Goal: Information Seeking & Learning: Learn about a topic

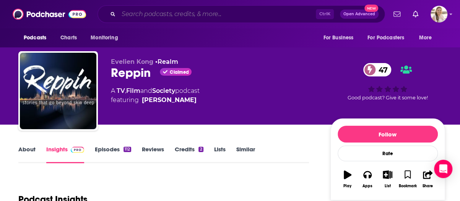
click at [184, 16] on input "Search podcasts, credits, & more..." at bounding box center [217, 14] width 197 height 12
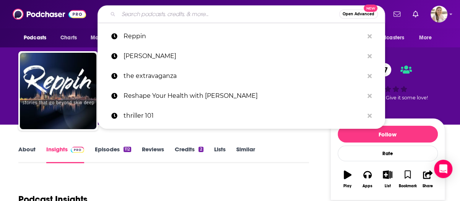
paste input "HEAL with Kelly"
type input "HEAL with Kelly"
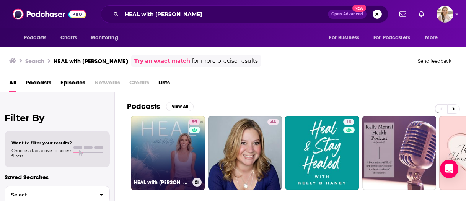
click at [183, 132] on link "59 HEAL with Kelly" at bounding box center [168, 153] width 74 height 74
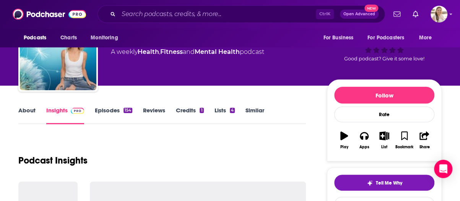
scroll to position [77, 0]
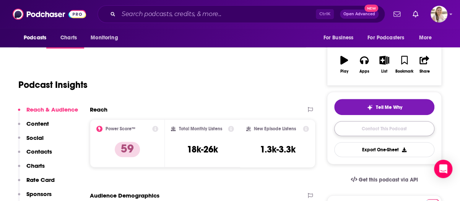
click at [373, 126] on link "Contact This Podcast" at bounding box center [384, 128] width 100 height 15
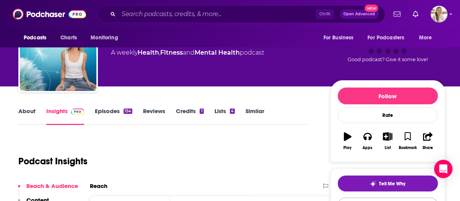
scroll to position [77, 0]
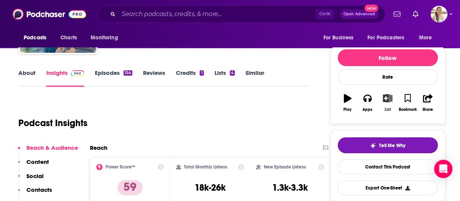
click at [390, 97] on icon "button" at bounding box center [388, 98] width 10 height 8
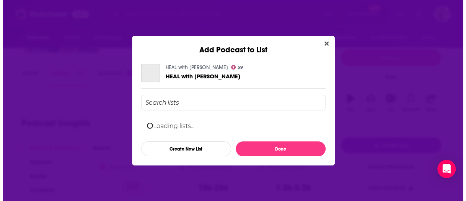
scroll to position [0, 0]
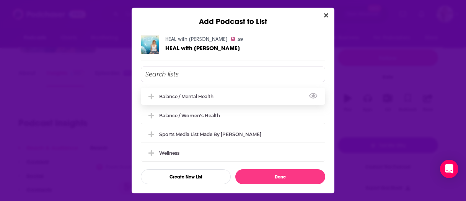
click at [204, 95] on div "Balance / Mental Health" at bounding box center [188, 97] width 59 height 6
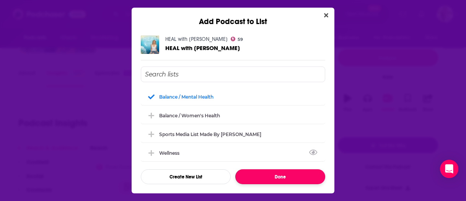
click at [284, 178] on button "Done" at bounding box center [280, 177] width 90 height 15
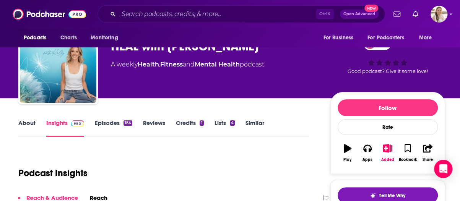
scroll to position [38, 0]
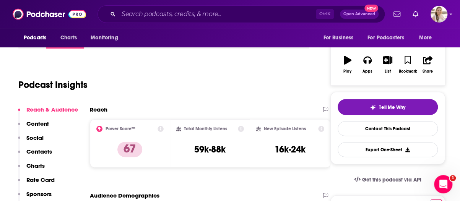
scroll to position [38, 0]
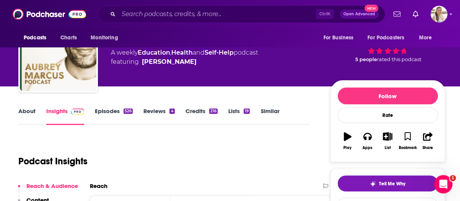
click at [25, 116] on link "About" at bounding box center [26, 117] width 17 height 18
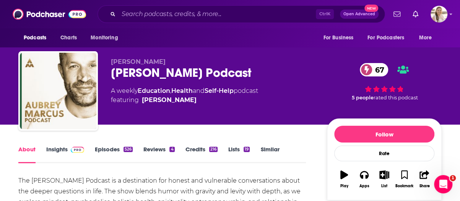
scroll to position [77, 0]
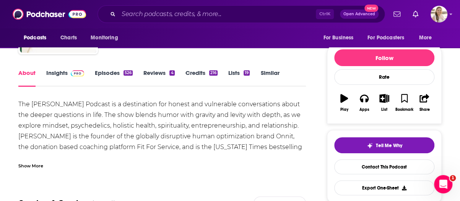
click at [243, 155] on div "The Aubrey Marcus Podcast is a destination for honest and vulnerable conversati…" at bounding box center [162, 134] width 288 height 70
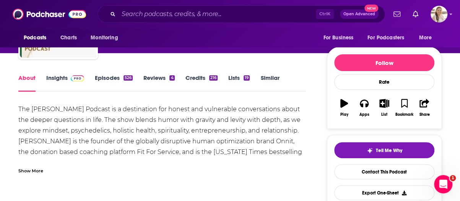
scroll to position [38, 0]
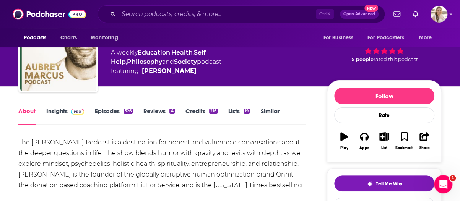
click at [99, 114] on link "Episodes 526" at bounding box center [114, 117] width 38 height 18
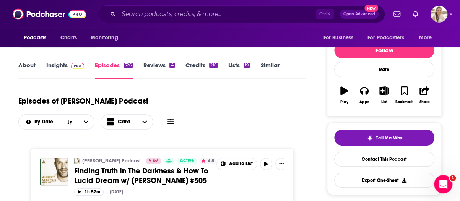
scroll to position [38, 0]
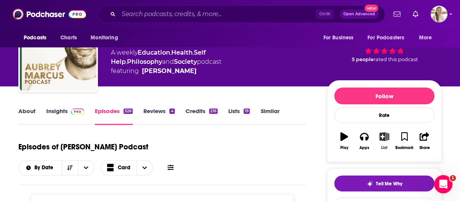
click at [385, 134] on icon "button" at bounding box center [385, 136] width 10 height 8
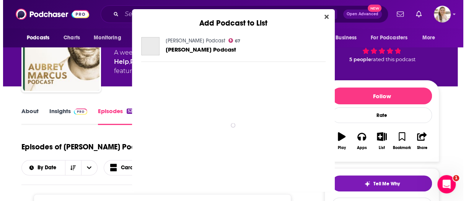
scroll to position [0, 0]
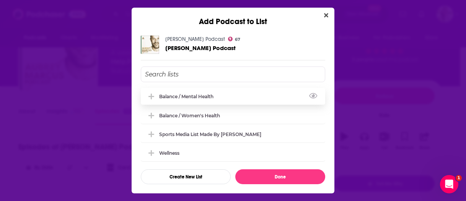
click at [208, 94] on div "Balance / Mental Health" at bounding box center [188, 97] width 59 height 6
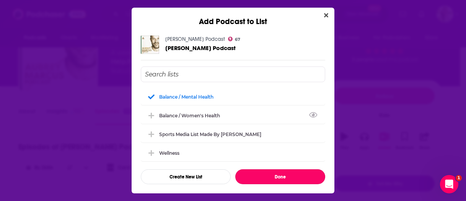
click at [302, 174] on button "Done" at bounding box center [280, 177] width 90 height 15
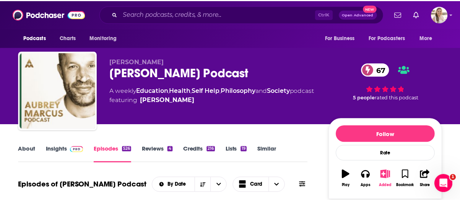
scroll to position [38, 0]
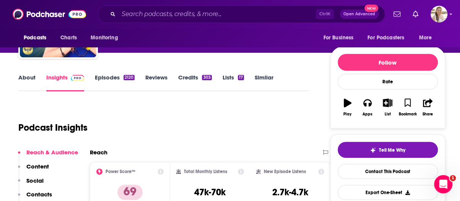
scroll to position [77, 0]
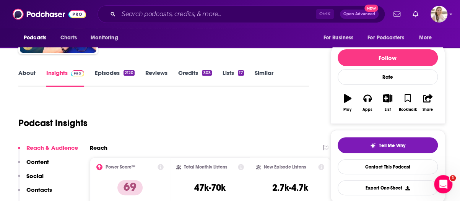
click at [22, 80] on link "About" at bounding box center [26, 78] width 17 height 18
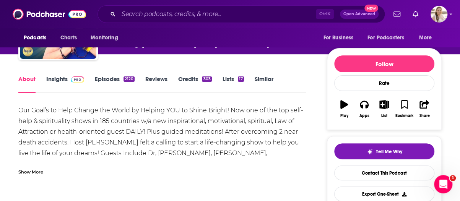
scroll to position [115, 0]
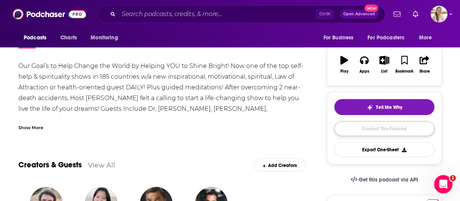
click at [394, 130] on link "Contact This Podcast" at bounding box center [384, 128] width 100 height 15
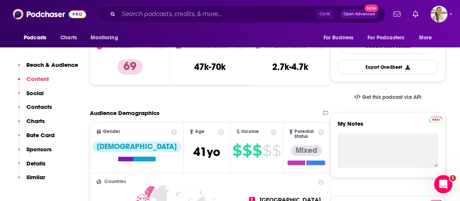
scroll to position [44, 0]
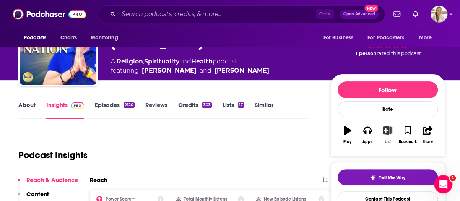
click at [390, 133] on icon "button" at bounding box center [388, 130] width 10 height 8
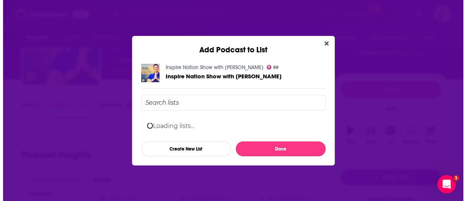
scroll to position [0, 0]
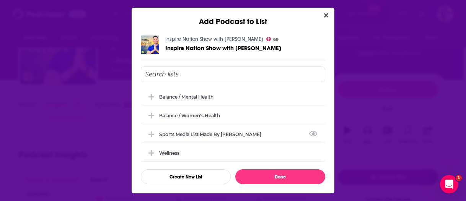
click at [245, 77] on input "Add Podcast To List" at bounding box center [233, 75] width 184 height 16
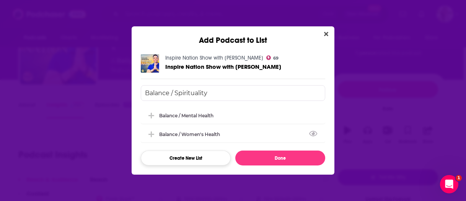
type input "Balance / Spirituality"
click at [216, 156] on button "Create New List" at bounding box center [186, 158] width 90 height 15
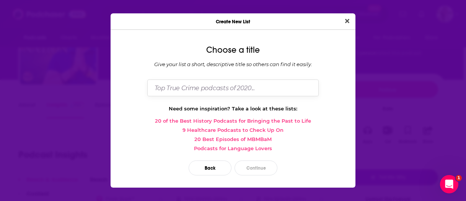
click at [266, 88] on input "Dialog" at bounding box center [232, 88] width 171 height 16
type input "Balance / Spirituality"
click at [270, 170] on button "Continue" at bounding box center [256, 168] width 43 height 15
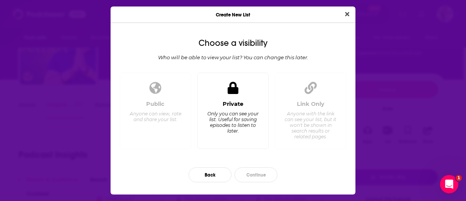
click at [236, 92] on icon "Dialog" at bounding box center [233, 88] width 11 height 12
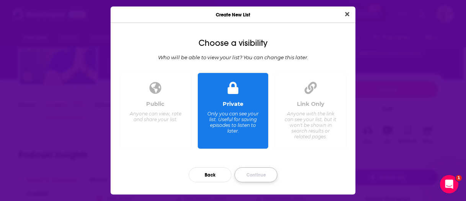
click at [260, 172] on button "Continue" at bounding box center [256, 175] width 43 height 15
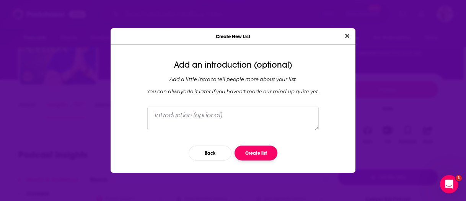
click at [253, 154] on button "Create list" at bounding box center [256, 153] width 43 height 15
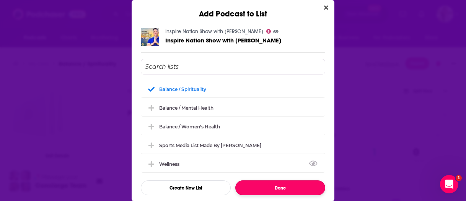
click at [302, 183] on button "Done" at bounding box center [280, 188] width 90 height 15
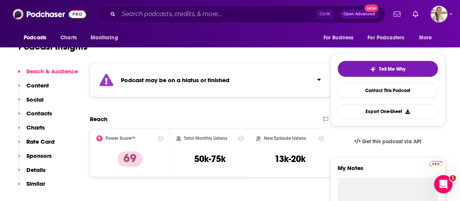
scroll to position [77, 0]
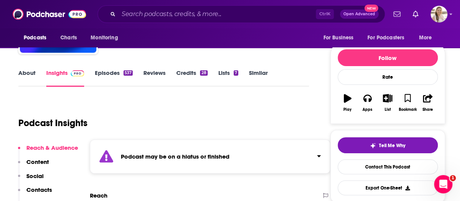
click at [33, 74] on link "About" at bounding box center [26, 78] width 17 height 18
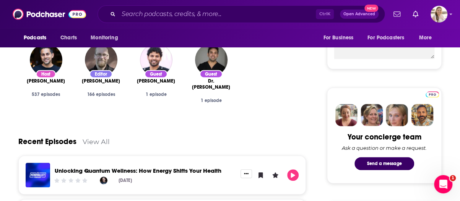
scroll to position [77, 0]
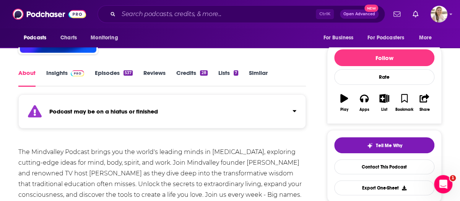
click at [103, 73] on link "Episodes 537" at bounding box center [114, 78] width 38 height 18
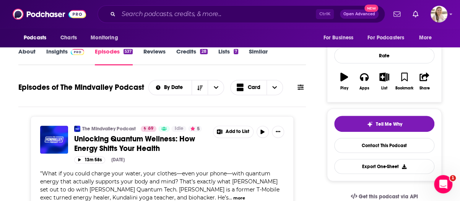
scroll to position [38, 0]
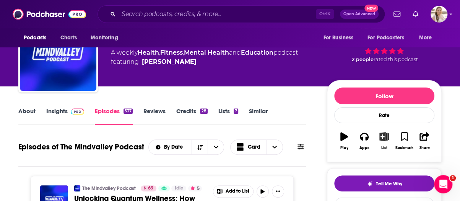
click at [381, 137] on icon "button" at bounding box center [385, 136] width 10 height 8
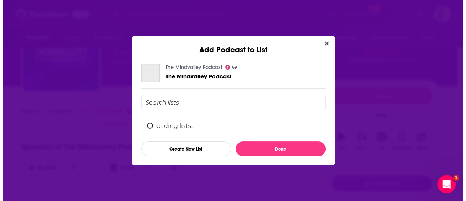
scroll to position [0, 0]
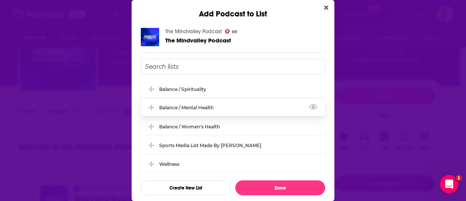
click at [185, 110] on div "Balance / Mental Health" at bounding box center [188, 108] width 59 height 6
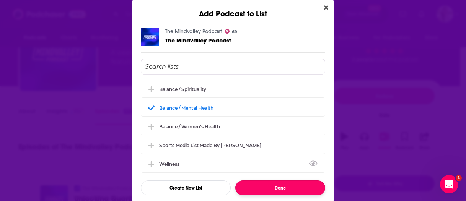
click at [292, 187] on button "Done" at bounding box center [280, 188] width 90 height 15
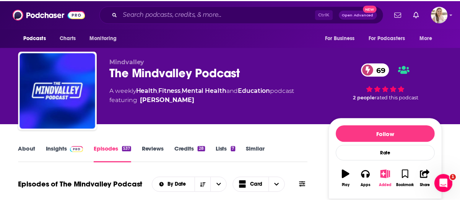
scroll to position [38, 0]
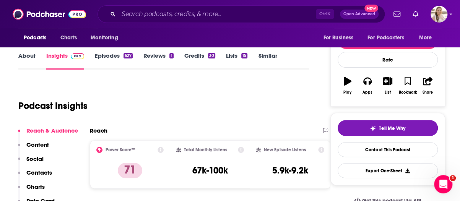
scroll to position [77, 0]
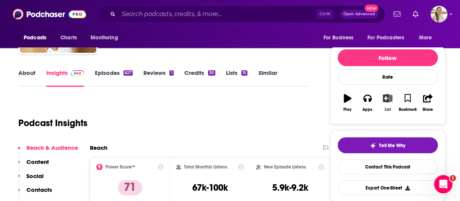
click at [387, 104] on button "List" at bounding box center [388, 103] width 20 height 28
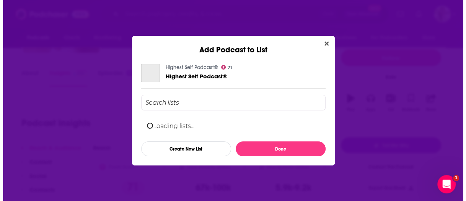
scroll to position [0, 0]
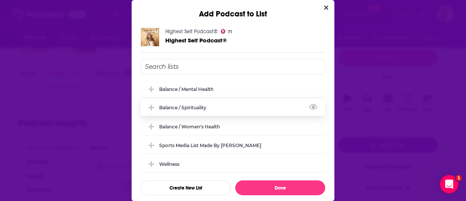
click at [229, 107] on div "Balance / Spirituality" at bounding box center [233, 107] width 184 height 17
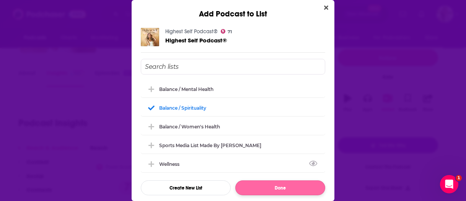
click at [283, 184] on button "Done" at bounding box center [280, 188] width 90 height 15
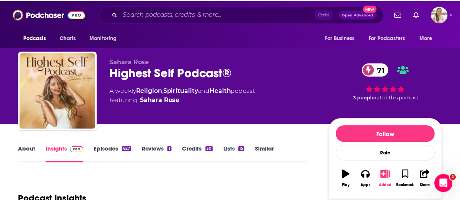
scroll to position [77, 0]
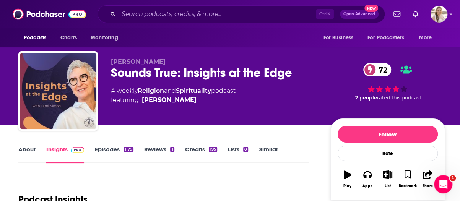
scroll to position [77, 0]
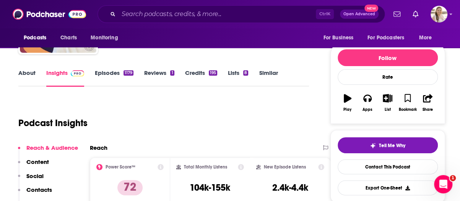
click at [32, 71] on link "About" at bounding box center [26, 78] width 17 height 18
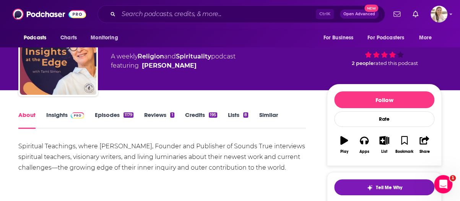
scroll to position [38, 0]
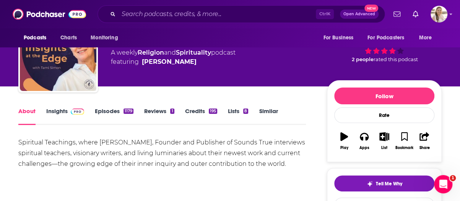
click at [246, 176] on div "Spiritual Teachings, where Tami Simon, Founder and Publisher of Sounds True int…" at bounding box center [162, 164] width 288 height 54
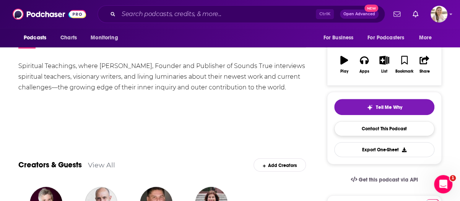
scroll to position [77, 0]
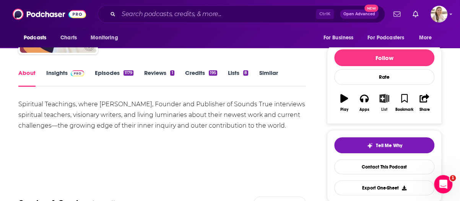
click at [381, 104] on button "List" at bounding box center [385, 103] width 20 height 28
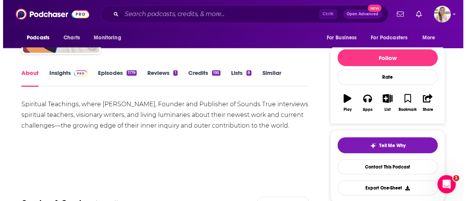
scroll to position [0, 0]
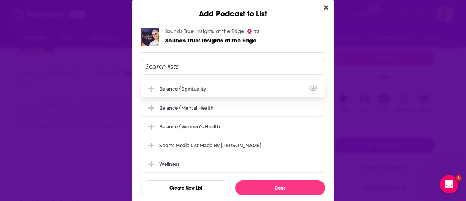
click at [246, 85] on div "Balance / Spirituality" at bounding box center [233, 88] width 184 height 17
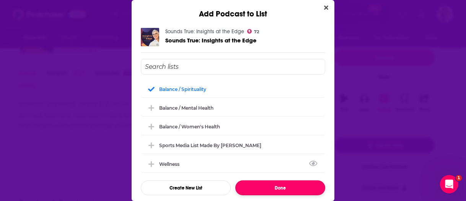
click at [287, 183] on button "Done" at bounding box center [280, 188] width 90 height 15
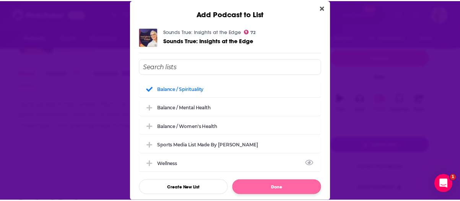
scroll to position [77, 0]
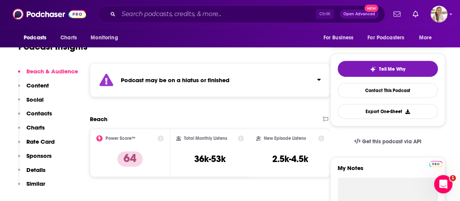
scroll to position [77, 0]
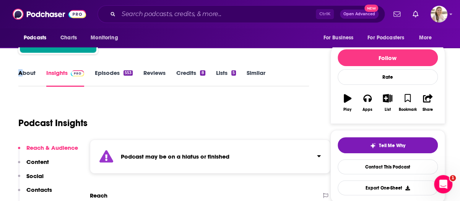
click at [20, 68] on div "About Insights Episodes 553 Reviews Credits 8 Lists 5 Similar" at bounding box center [163, 77] width 291 height 19
click at [36, 75] on div "About" at bounding box center [32, 78] width 28 height 18
click at [34, 75] on link "About" at bounding box center [26, 78] width 17 height 18
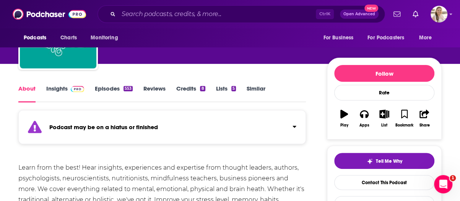
scroll to position [38, 0]
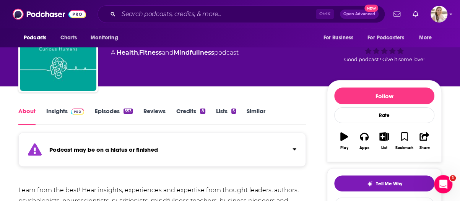
click at [115, 113] on link "Episodes 553" at bounding box center [114, 117] width 38 height 18
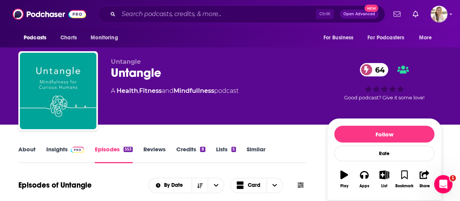
scroll to position [77, 0]
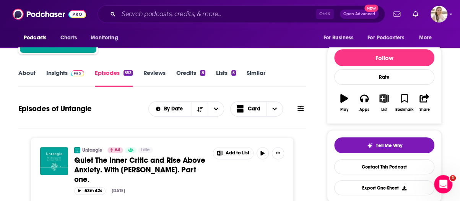
click at [383, 98] on icon "button" at bounding box center [385, 98] width 10 height 8
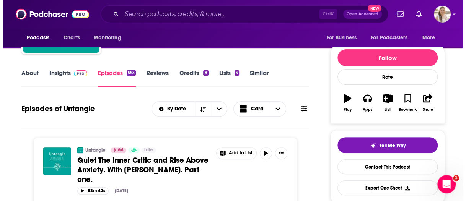
scroll to position [0, 0]
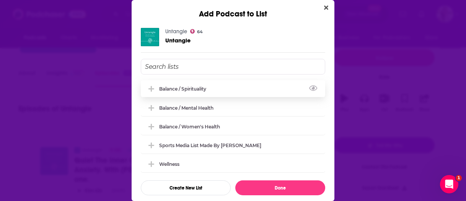
click at [211, 90] on button "View Link" at bounding box center [208, 90] width 5 height 1
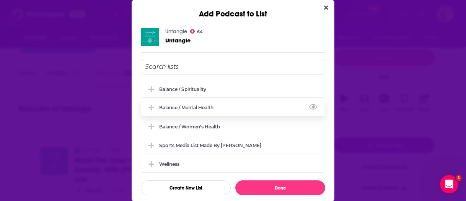
click at [201, 103] on div "Balance / Mental Health" at bounding box center [233, 107] width 184 height 17
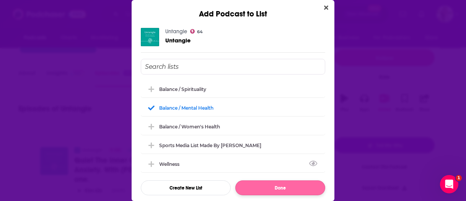
click at [280, 186] on button "Done" at bounding box center [280, 188] width 90 height 15
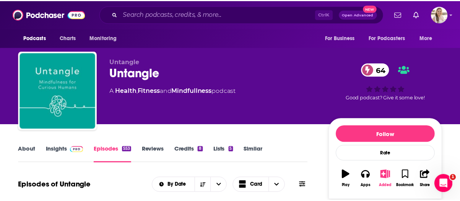
scroll to position [77, 0]
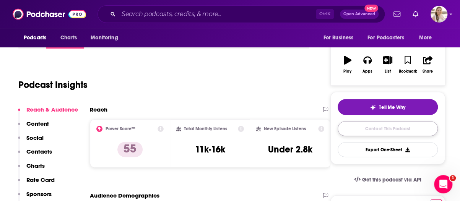
click at [373, 134] on link "Contact This Podcast" at bounding box center [388, 128] width 100 height 15
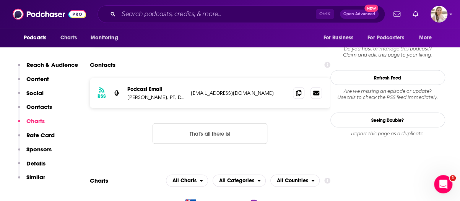
scroll to position [637, 0]
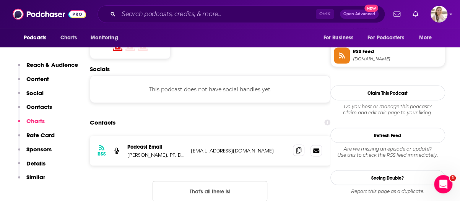
click at [294, 145] on span at bounding box center [298, 150] width 11 height 11
click at [296, 145] on span at bounding box center [298, 150] width 11 height 11
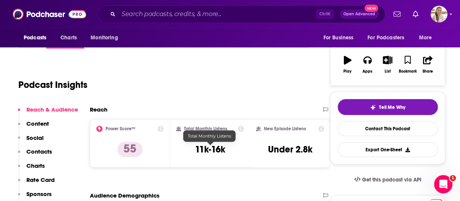
scroll to position [0, 0]
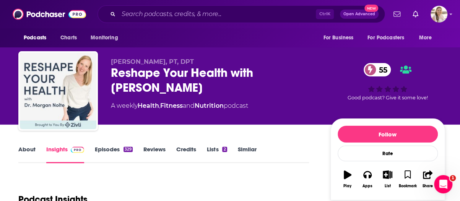
drag, startPoint x: 257, startPoint y: 70, endPoint x: 264, endPoint y: 81, distance: 12.7
click at [264, 81] on div "Reshape Your Health with Dr. Morgan Nolte 55" at bounding box center [214, 80] width 207 height 30
copy h2 "Dr. Morgan Nolte"
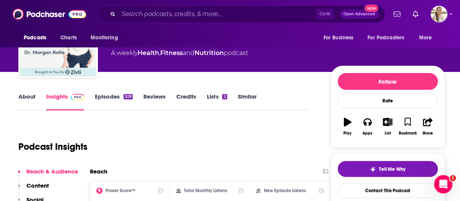
scroll to position [77, 0]
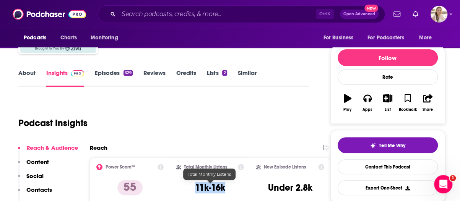
drag, startPoint x: 202, startPoint y: 188, endPoint x: 231, endPoint y: 183, distance: 29.4
click at [231, 183] on div "Total Monthly Listens 11k-16k" at bounding box center [210, 181] width 68 height 35
copy h3 "11k-16k"
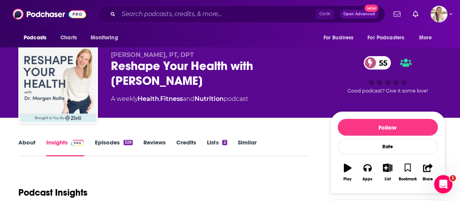
scroll to position [0, 0]
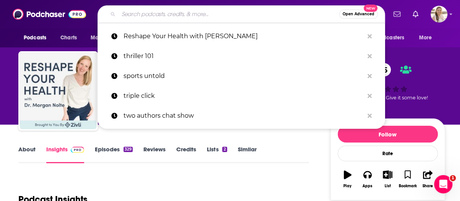
click at [173, 16] on input "Search podcasts, credits, & more..." at bounding box center [229, 14] width 221 height 12
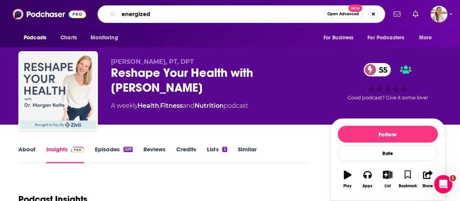
type input "energized"
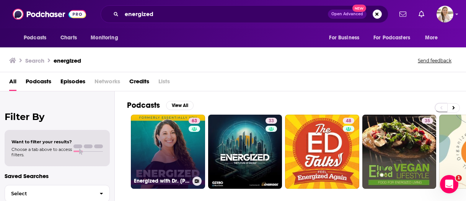
click at [176, 147] on link "63 Energized with Dr. Mariza" at bounding box center [168, 152] width 74 height 74
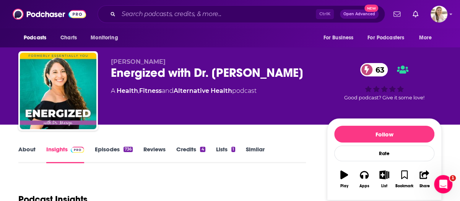
scroll to position [77, 0]
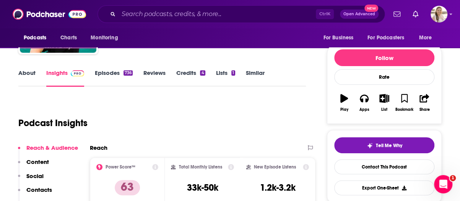
click at [25, 77] on link "About" at bounding box center [26, 78] width 17 height 18
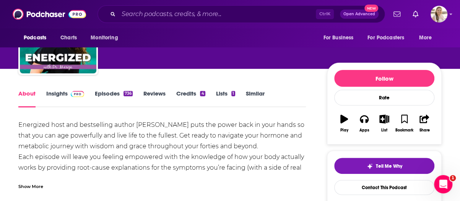
scroll to position [77, 0]
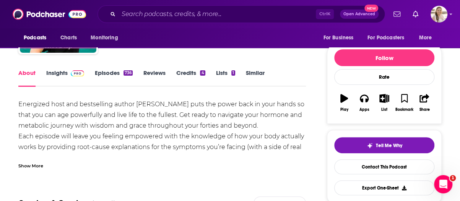
click at [31, 169] on div "Show More" at bounding box center [30, 165] width 25 height 7
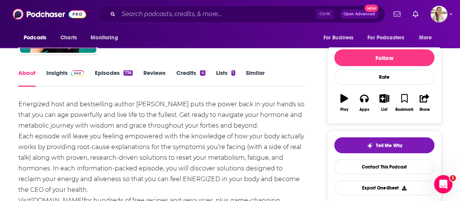
click at [116, 72] on link "Episodes 736" at bounding box center [114, 78] width 38 height 18
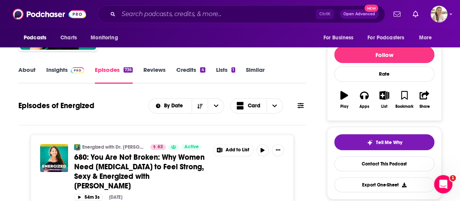
scroll to position [77, 0]
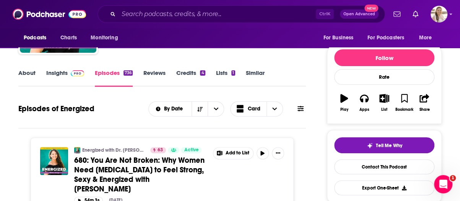
click at [31, 71] on link "About" at bounding box center [26, 78] width 17 height 18
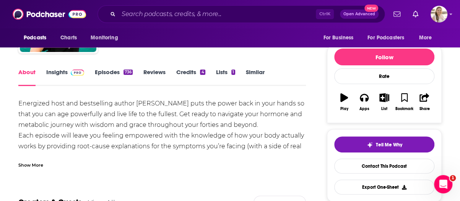
scroll to position [115, 0]
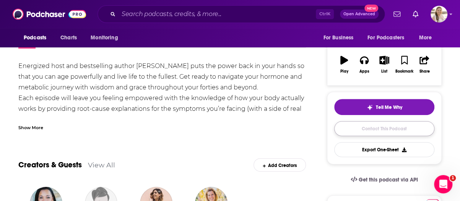
click at [387, 130] on link "Contact This Podcast" at bounding box center [384, 128] width 100 height 15
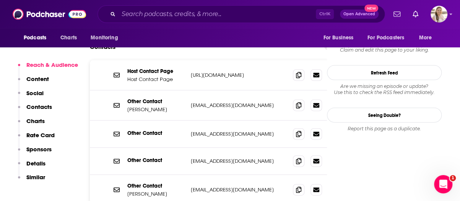
scroll to position [763, 0]
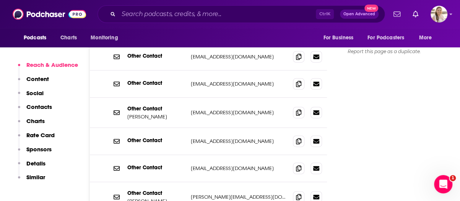
scroll to position [686, 0]
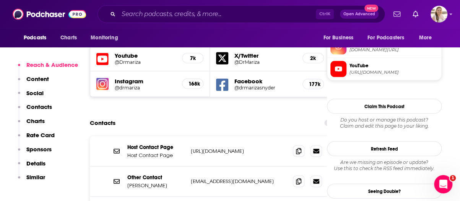
click at [249, 148] on p "https://www.drmariza.com/contact-3/" at bounding box center [239, 151] width 96 height 7
copy div "https://www.drmariza.com/contact-3/ https://www.drmariza.com/contact-3/"
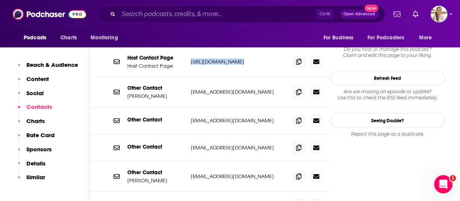
scroll to position [724, 0]
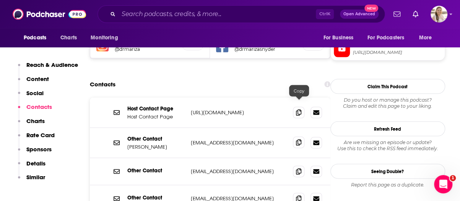
click at [298, 140] on icon at bounding box center [298, 143] width 5 height 6
click at [302, 166] on span at bounding box center [298, 171] width 11 height 11
click at [303, 193] on span at bounding box center [298, 198] width 11 height 11
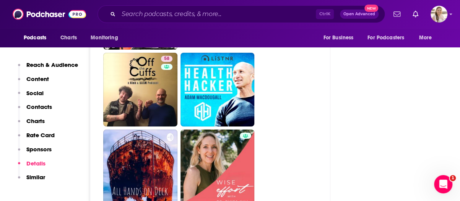
scroll to position [4092, 0]
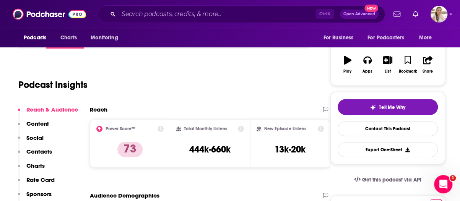
scroll to position [38, 0]
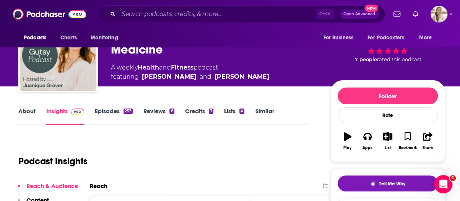
scroll to position [38, 0]
click at [26, 107] on div "About Insights Episodes 253 Reviews 6 Credits 3 Lists 4 Similar" at bounding box center [163, 115] width 291 height 19
click at [30, 111] on link "About" at bounding box center [26, 117] width 17 height 18
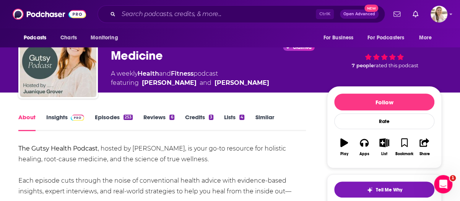
scroll to position [77, 0]
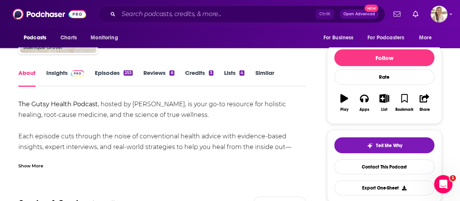
click at [137, 168] on div "Show More" at bounding box center [162, 163] width 288 height 13
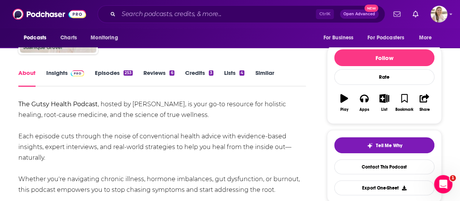
click at [105, 75] on link "Episodes 253" at bounding box center [114, 78] width 38 height 18
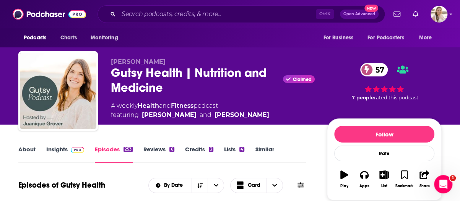
scroll to position [77, 0]
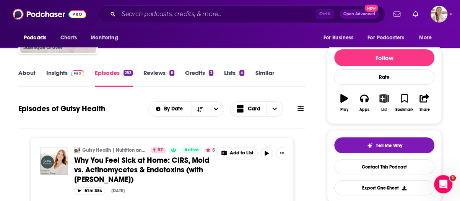
click at [385, 100] on icon "button" at bounding box center [385, 98] width 10 height 8
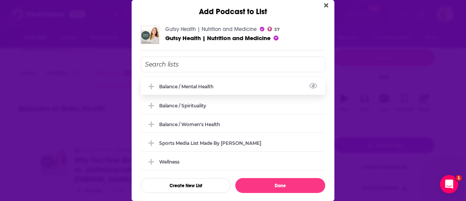
scroll to position [3, 0]
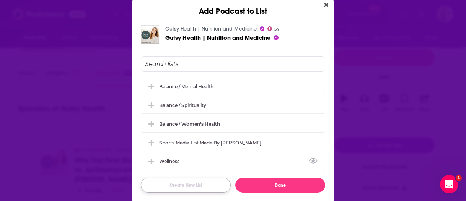
click at [196, 180] on button "Create New List" at bounding box center [186, 185] width 90 height 15
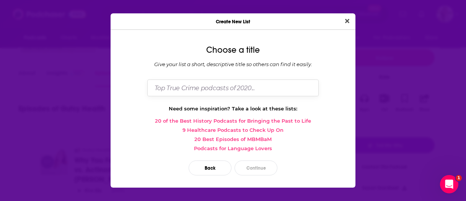
click at [224, 86] on input "Dialog" at bounding box center [232, 88] width 171 height 16
type input "Balance / Physical Health"
click at [266, 165] on button "Continue" at bounding box center [256, 168] width 43 height 15
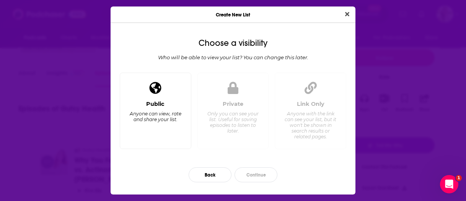
click at [187, 113] on div "Public Anyone can view, rate and share your list." at bounding box center [156, 111] width 72 height 77
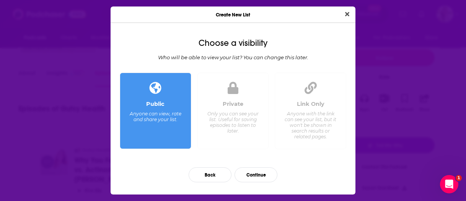
click at [249, 96] on div "Private Only you can see your list. Useful for saving episodes to listen to lat…" at bounding box center [233, 111] width 72 height 77
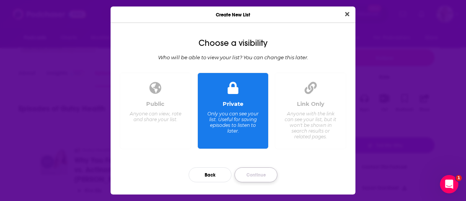
click at [256, 173] on button "Continue" at bounding box center [256, 175] width 43 height 15
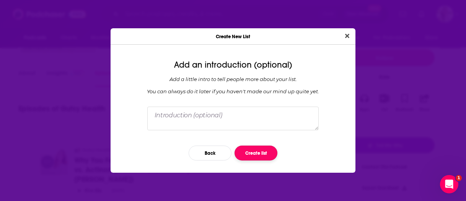
click at [256, 154] on button "Create list" at bounding box center [256, 153] width 43 height 15
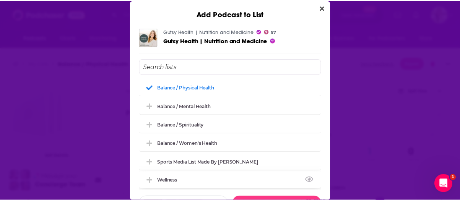
scroll to position [2, 0]
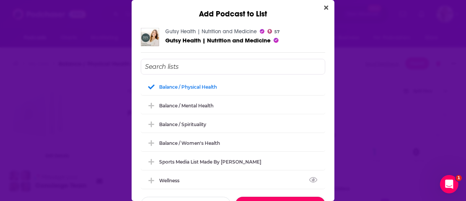
click at [292, 197] on button "Done" at bounding box center [280, 204] width 90 height 15
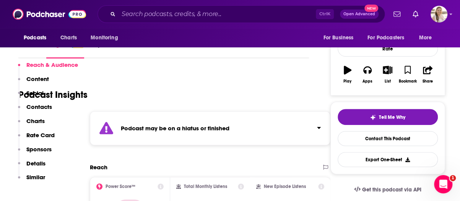
scroll to position [38, 0]
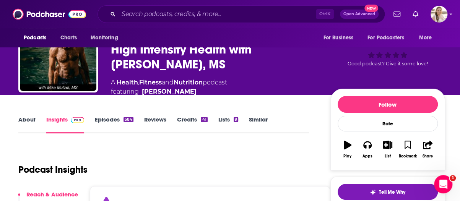
click at [21, 116] on link "About" at bounding box center [26, 125] width 17 height 18
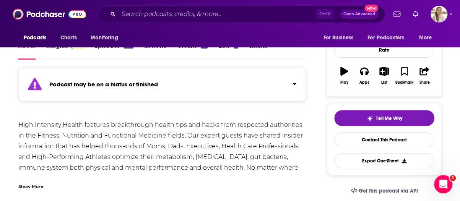
scroll to position [38, 0]
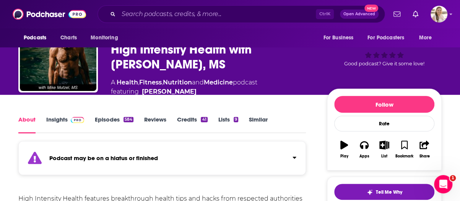
click at [115, 116] on link "Episodes 584" at bounding box center [114, 125] width 39 height 18
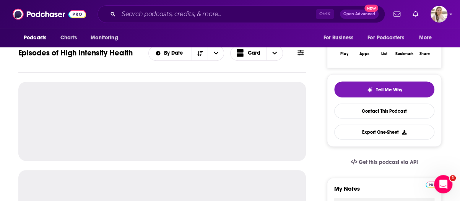
scroll to position [153, 0]
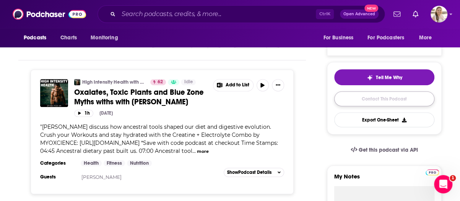
click at [367, 91] on link "Contact This Podcast" at bounding box center [384, 98] width 100 height 15
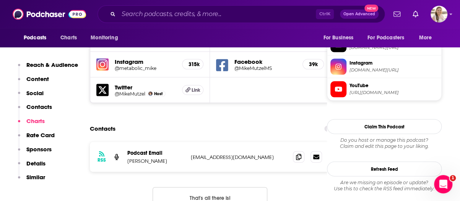
scroll to position [744, 0]
click at [300, 154] on icon at bounding box center [298, 157] width 5 height 6
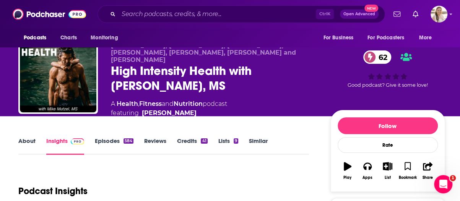
scroll to position [0, 0]
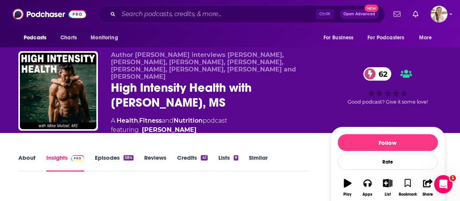
click at [31, 154] on link "About" at bounding box center [26, 163] width 17 height 18
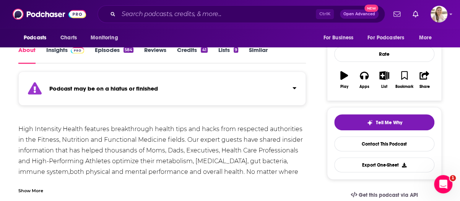
scroll to position [38, 0]
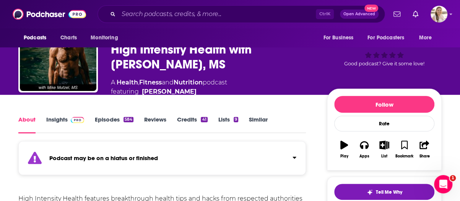
click at [102, 116] on link "Episodes 584" at bounding box center [114, 125] width 39 height 18
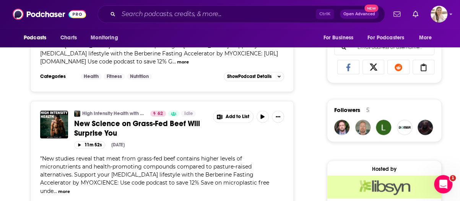
scroll to position [612, 0]
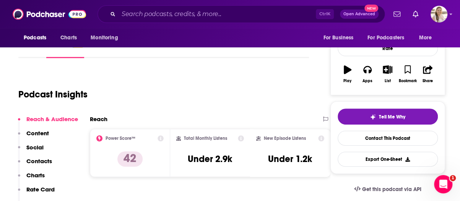
scroll to position [77, 0]
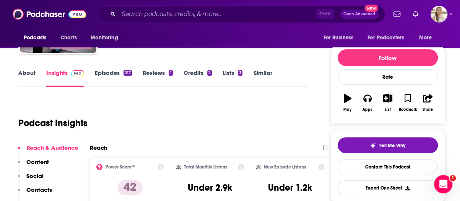
click at [24, 71] on link "About" at bounding box center [26, 78] width 17 height 18
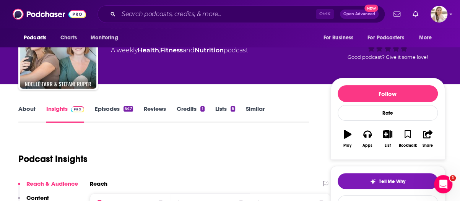
scroll to position [38, 0]
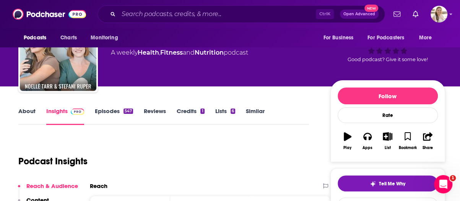
click at [33, 106] on div "About Insights Episodes 547 Reviews Credits 1 Lists 6 Similar" at bounding box center [163, 115] width 291 height 19
click at [18, 116] on link "About" at bounding box center [26, 117] width 17 height 18
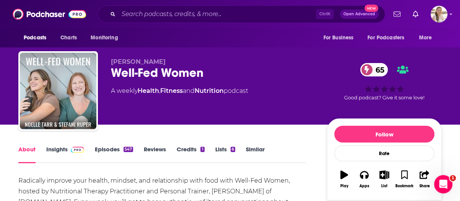
scroll to position [77, 0]
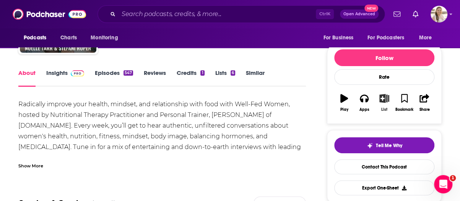
click at [380, 99] on icon "button" at bounding box center [385, 98] width 10 height 8
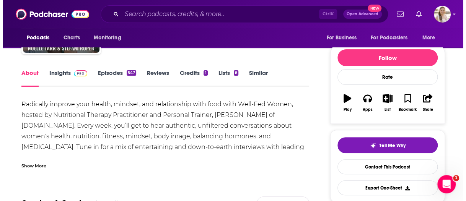
scroll to position [0, 0]
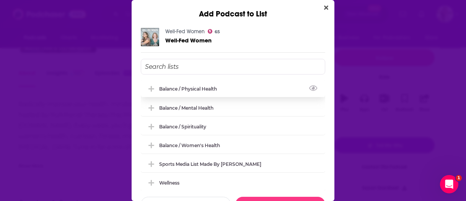
click at [230, 90] on div "Balance / Physical Health" at bounding box center [233, 88] width 184 height 17
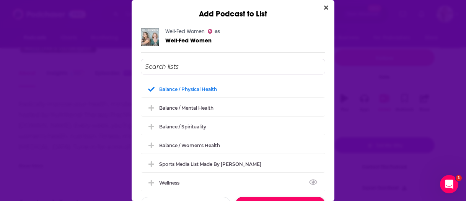
click at [282, 198] on button "Done" at bounding box center [280, 204] width 90 height 15
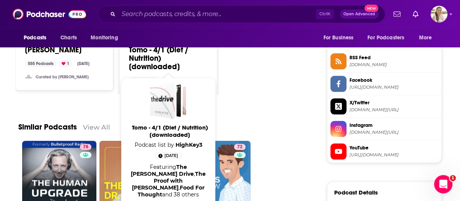
scroll to position [768, 0]
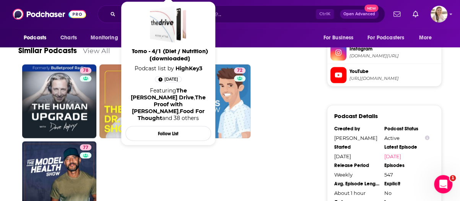
click at [171, 57] on span "Tomo - 4/1 (Diet / Nutrition) [downloaded]" at bounding box center [170, 54] width 86 height 15
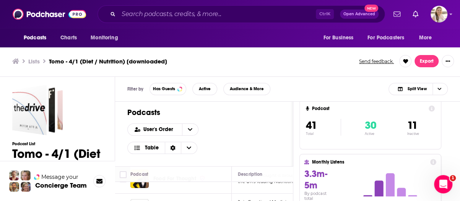
scroll to position [38, 0]
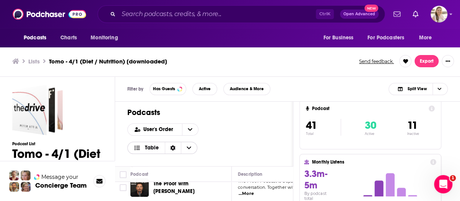
click at [159, 145] on span "Table" at bounding box center [152, 147] width 14 height 5
click at [191, 158] on span "Card" at bounding box center [167, 160] width 48 height 4
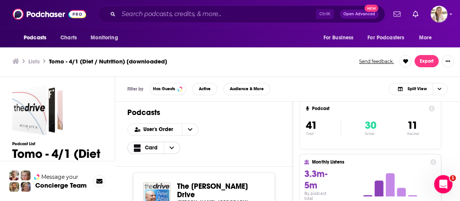
click at [180, 142] on span "Choose View" at bounding box center [172, 147] width 16 height 11
click at [191, 171] on span "Table" at bounding box center [167, 173] width 48 height 4
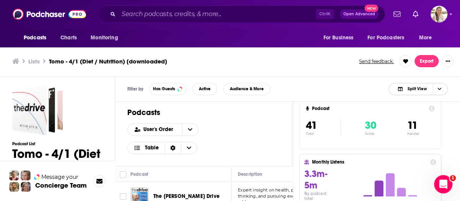
click at [425, 84] on span "Split View" at bounding box center [412, 89] width 42 height 11
click at [429, 116] on span "Podcast Only" at bounding box center [423, 115] width 38 height 4
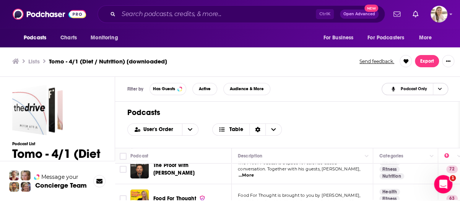
scroll to position [77, 0]
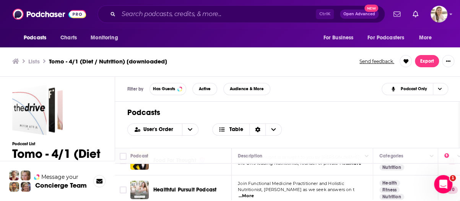
click at [176, 171] on td "Food For Thought" at bounding box center [180, 160] width 101 height 29
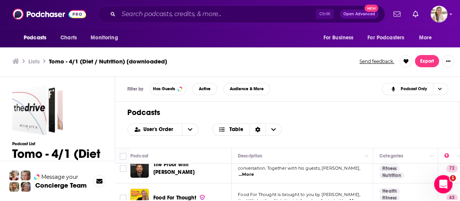
scroll to position [38, 0]
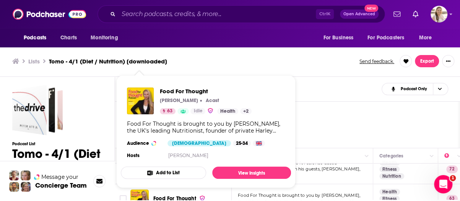
drag, startPoint x: 145, startPoint y: 191, endPoint x: 324, endPoint y: 111, distance: 195.3
click at [324, 111] on h1 "Podcasts" at bounding box center [287, 113] width 321 height 10
click at [317, 116] on h1 "Podcasts" at bounding box center [287, 113] width 321 height 10
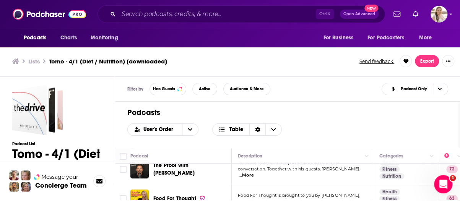
scroll to position [77, 0]
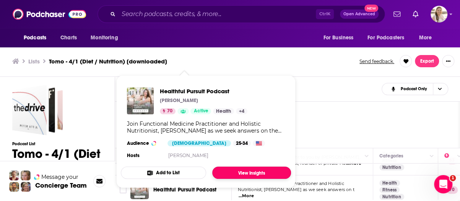
click at [239, 171] on link "View Insights" at bounding box center [251, 173] width 79 height 12
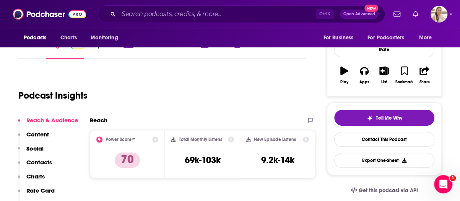
scroll to position [77, 0]
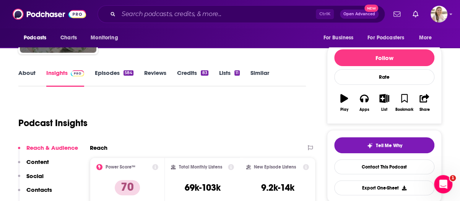
click at [19, 72] on link "About" at bounding box center [26, 78] width 17 height 18
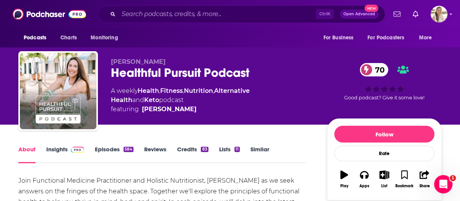
scroll to position [77, 0]
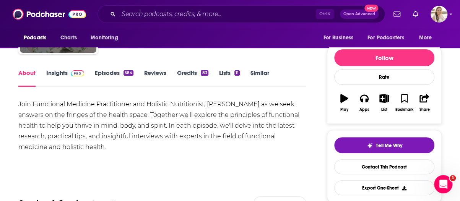
click at [109, 77] on link "Episodes 584" at bounding box center [114, 78] width 39 height 18
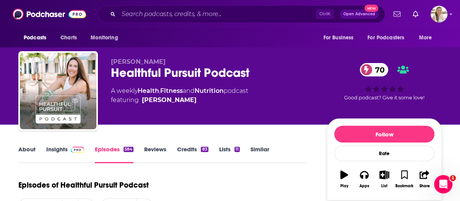
scroll to position [115, 0]
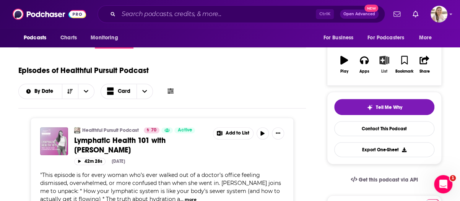
click at [385, 69] on div "List" at bounding box center [385, 71] width 6 height 5
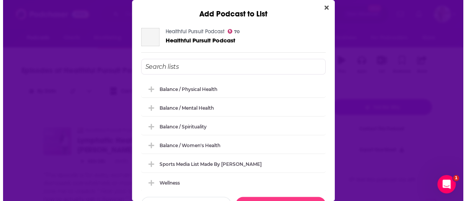
scroll to position [0, 0]
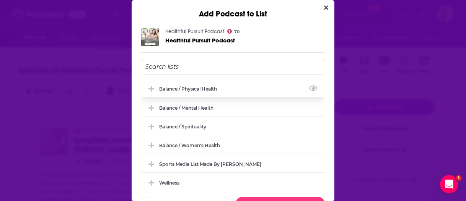
click at [191, 90] on div "Balance / Physical Health" at bounding box center [190, 89] width 62 height 6
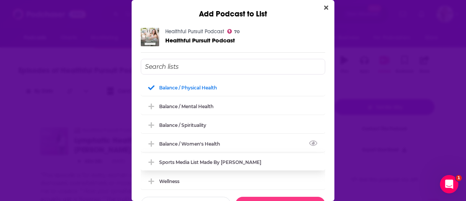
scroll to position [2, 0]
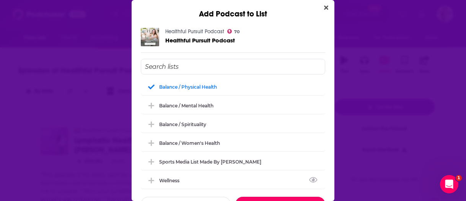
click at [297, 199] on button "Done" at bounding box center [280, 204] width 90 height 15
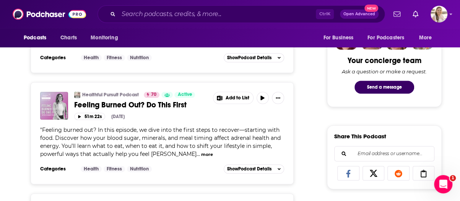
scroll to position [0, 0]
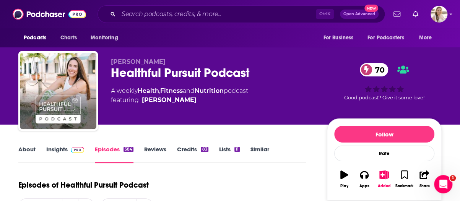
click at [28, 149] on link "About" at bounding box center [26, 155] width 17 height 18
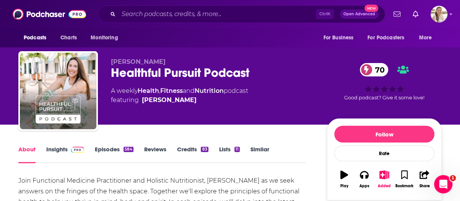
click at [214, 90] on link "Nutrition" at bounding box center [209, 90] width 29 height 7
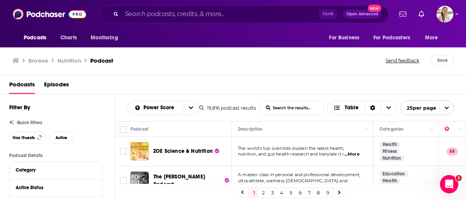
scroll to position [38, 0]
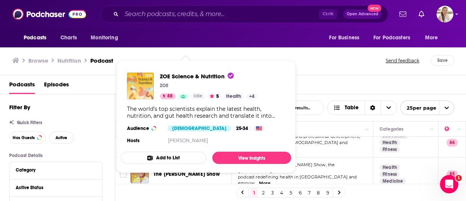
click at [340, 82] on div "Podcasts Episodes" at bounding box center [234, 86] width 451 height 16
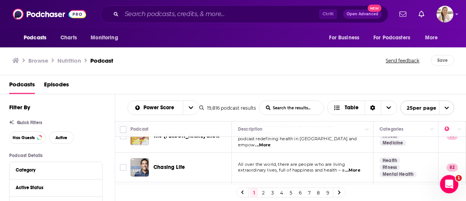
scroll to position [115, 0]
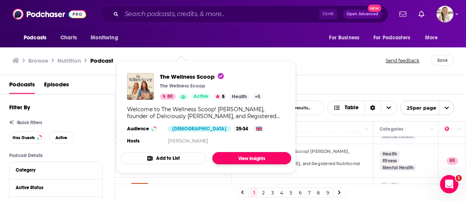
drag, startPoint x: 191, startPoint y: 152, endPoint x: 225, endPoint y: 160, distance: 34.8
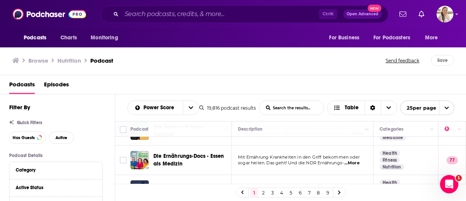
scroll to position [306, 0]
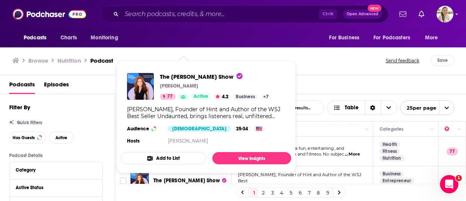
click at [311, 79] on div "Podcasts Episodes" at bounding box center [234, 86] width 451 height 16
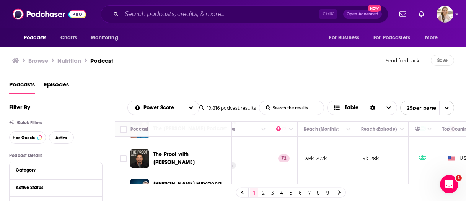
scroll to position [697, 171]
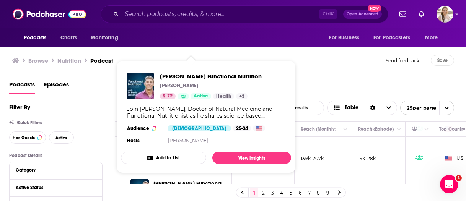
drag, startPoint x: 205, startPoint y: 160, endPoint x: 189, endPoint y: 84, distance: 78.1
click at [189, 84] on div "Dr. Jockers" at bounding box center [211, 86] width 102 height 6
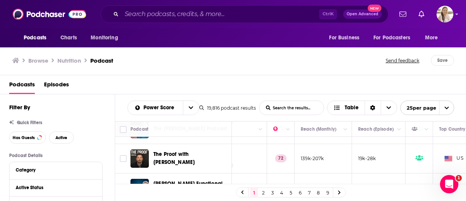
click at [444, 111] on span "open menu" at bounding box center [446, 108] width 15 height 14
click at [434, 147] on button "100 per page" at bounding box center [427, 147] width 53 height 12
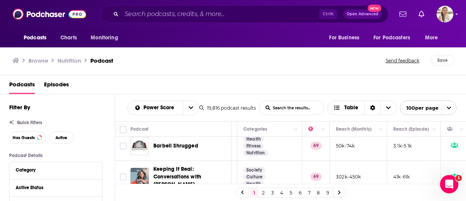
scroll to position [1225, 136]
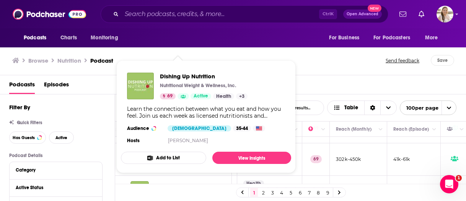
drag, startPoint x: 197, startPoint y: 158, endPoint x: 183, endPoint y: 106, distance: 54.3
click at [183, 106] on div "Learn the connection between what you eat and how you feel. Join us each week a…" at bounding box center [206, 113] width 158 height 14
click at [327, 86] on div "Podcasts Episodes" at bounding box center [234, 86] width 451 height 16
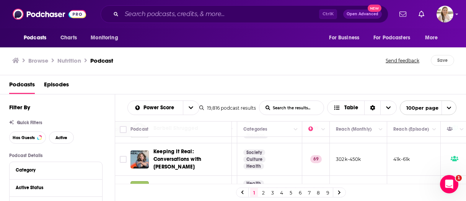
scroll to position [1263, 136]
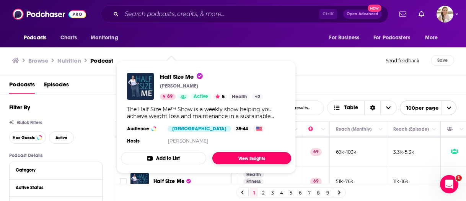
drag, startPoint x: 168, startPoint y: 151, endPoint x: 267, endPoint y: 156, distance: 99.6
click at [334, 60] on div "Browse Nutrition Podcast" at bounding box center [199, 60] width 374 height 11
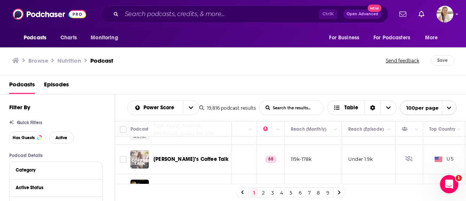
scroll to position [1378, 147]
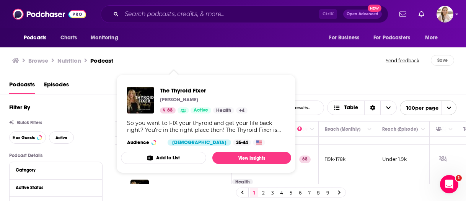
click at [298, 63] on div "Browse Nutrition Podcast" at bounding box center [199, 60] width 374 height 11
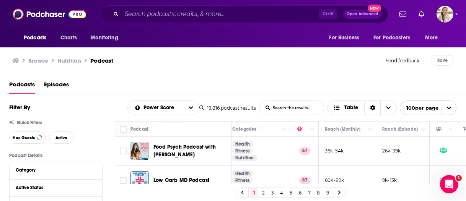
scroll to position [1645, 147]
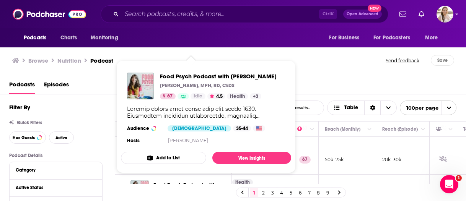
click at [308, 78] on div "Podcasts Episodes" at bounding box center [234, 86] width 451 height 16
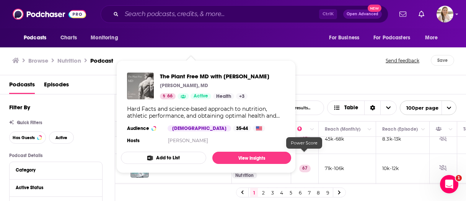
scroll to position [1875, 147]
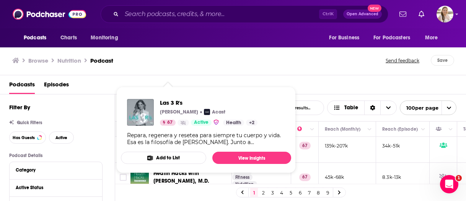
drag, startPoint x: 166, startPoint y: 163, endPoint x: 158, endPoint y: 109, distance: 54.6
click at [158, 109] on div "Las 3 R's Nathaly Marcus Acast 67 Active Health + 2" at bounding box center [192, 112] width 130 height 27
click at [328, 56] on div "Browse Nutrition Podcast" at bounding box center [199, 60] width 374 height 11
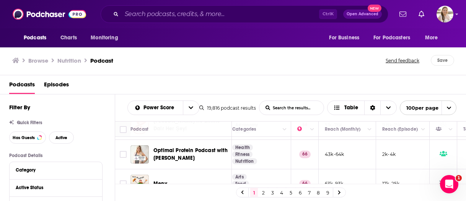
scroll to position [2028, 147]
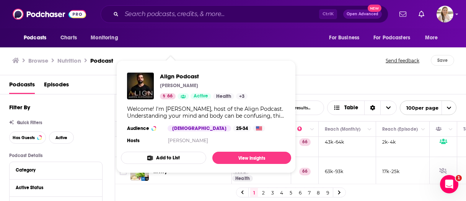
click at [326, 90] on div "Podcasts Episodes" at bounding box center [234, 86] width 451 height 16
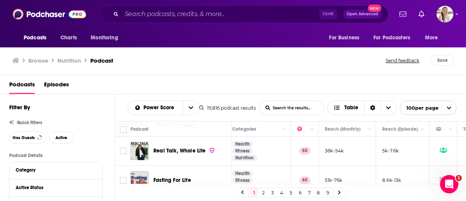
scroll to position [2487, 147]
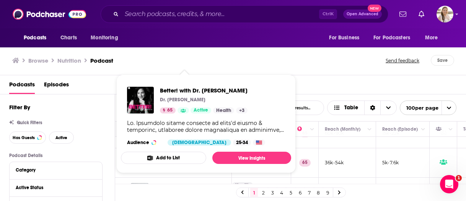
drag, startPoint x: 166, startPoint y: 164, endPoint x: 346, endPoint y: 81, distance: 198.6
click at [352, 75] on div "Browse Nutrition Podcast Send feedback Save" at bounding box center [233, 60] width 466 height 29
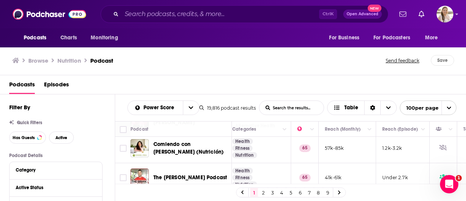
scroll to position [2602, 147]
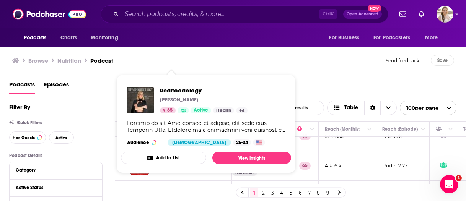
click at [304, 63] on div "Browse Nutrition Podcast" at bounding box center [199, 60] width 374 height 11
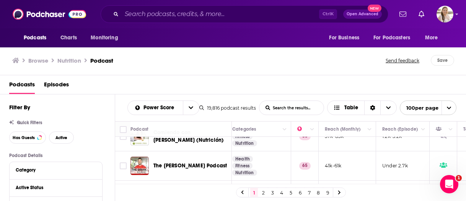
scroll to position [2640, 147]
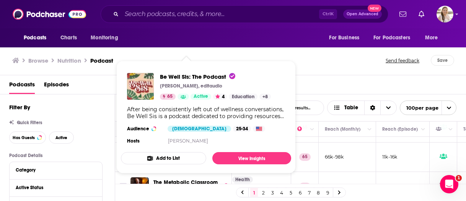
click at [307, 78] on div "Podcasts Episodes" at bounding box center [234, 86] width 451 height 16
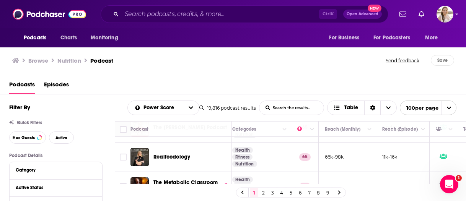
scroll to position [2679, 147]
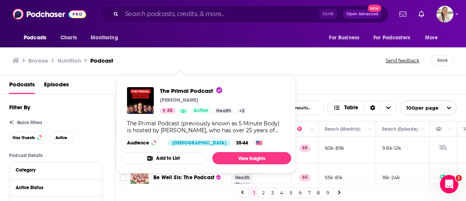
click at [305, 80] on div "Podcasts Episodes" at bounding box center [234, 86] width 451 height 16
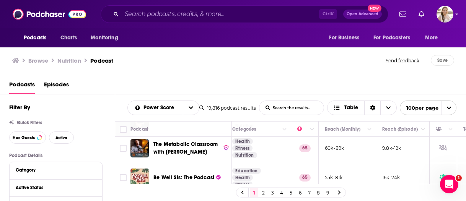
scroll to position [2717, 147]
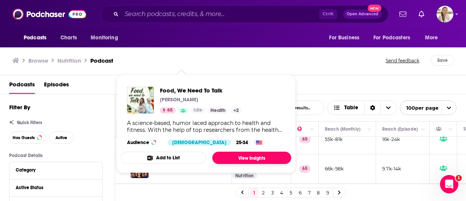
drag, startPoint x: 229, startPoint y: 150, endPoint x: 233, endPoint y: 155, distance: 6.2
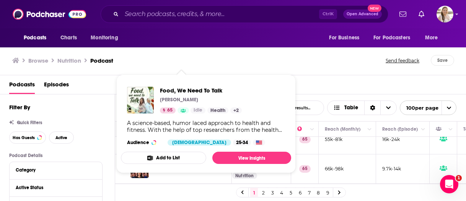
click at [309, 78] on div "Podcasts Episodes" at bounding box center [233, 84] width 466 height 19
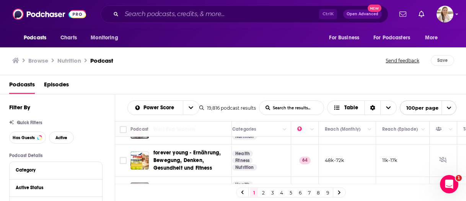
scroll to position [2832, 147]
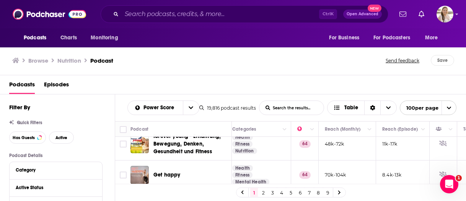
click at [339, 78] on div "Podcasts Episodes" at bounding box center [234, 86] width 451 height 16
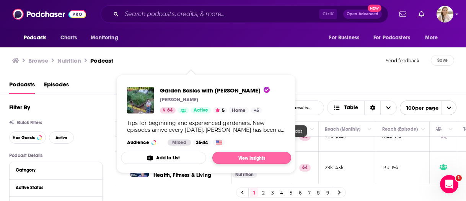
scroll to position [2908, 147]
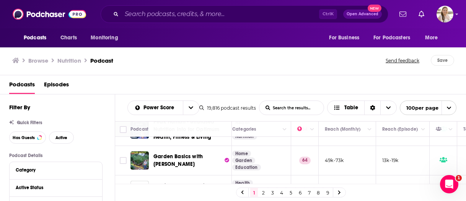
click at [319, 73] on div "Browse Nutrition Podcast Send feedback Save" at bounding box center [233, 60] width 466 height 29
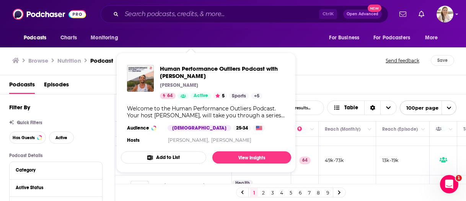
click at [346, 88] on div "Podcasts Episodes" at bounding box center [234, 86] width 451 height 16
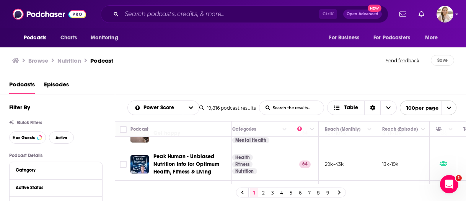
scroll to position [2870, 147]
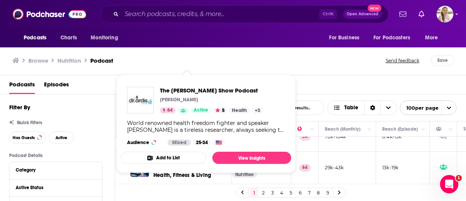
click at [318, 74] on div "Browse Nutrition Podcast Send feedback Save" at bounding box center [233, 60] width 466 height 29
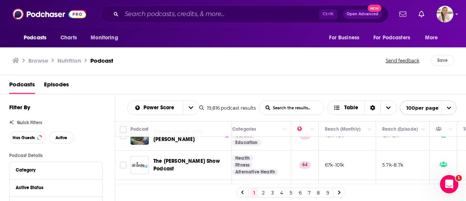
scroll to position [2934, 147]
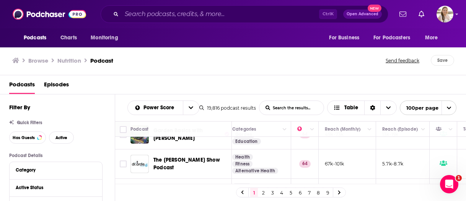
click at [264, 195] on link "2" at bounding box center [263, 192] width 8 height 9
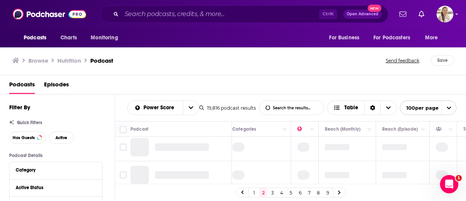
scroll to position [0, 147]
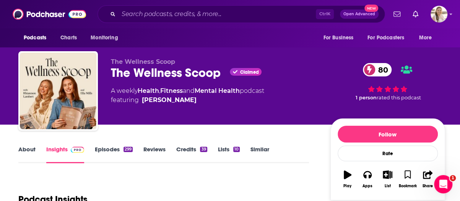
scroll to position [77, 0]
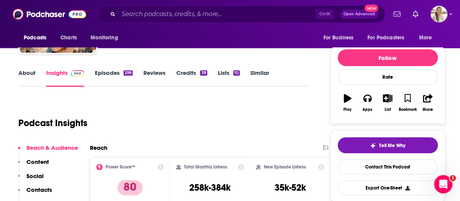
click at [28, 78] on link "About" at bounding box center [26, 78] width 17 height 18
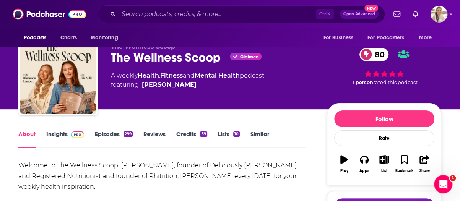
scroll to position [77, 0]
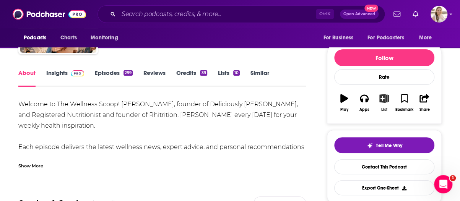
click at [382, 103] on button "List" at bounding box center [385, 103] width 20 height 28
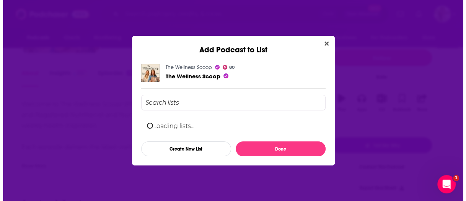
scroll to position [0, 0]
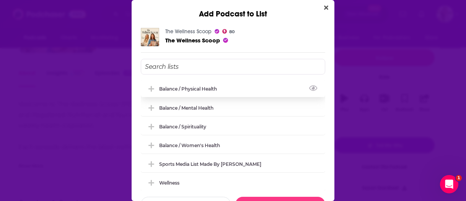
click at [212, 90] on div "Balance / Physical Health" at bounding box center [190, 89] width 62 height 6
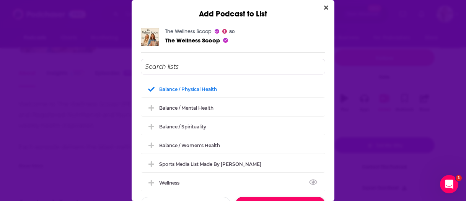
click at [270, 197] on button "Done" at bounding box center [280, 204] width 90 height 15
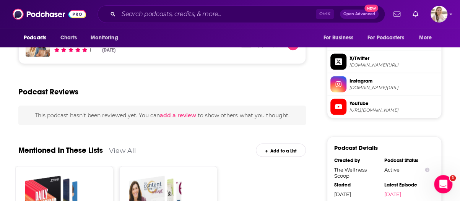
scroll to position [759, 0]
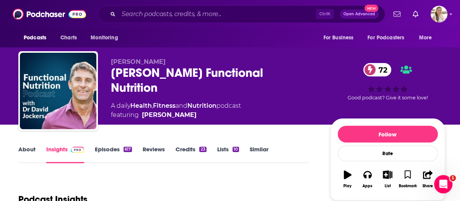
scroll to position [77, 0]
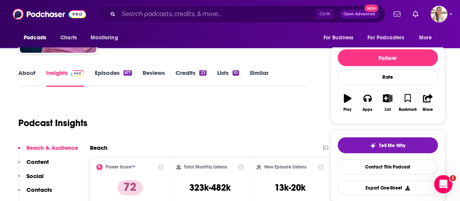
click at [26, 72] on link "About" at bounding box center [26, 78] width 17 height 18
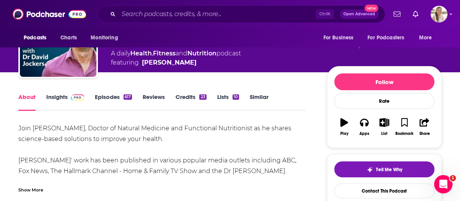
scroll to position [77, 0]
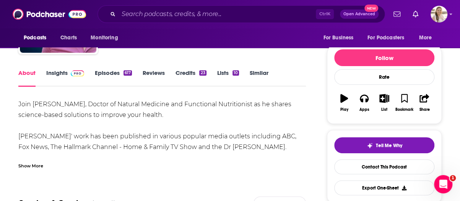
click at [124, 73] on div "617" at bounding box center [128, 72] width 8 height 5
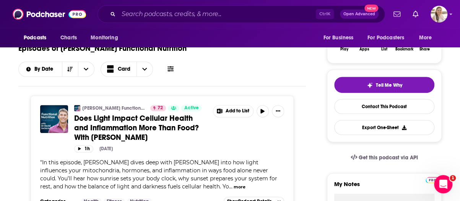
scroll to position [77, 0]
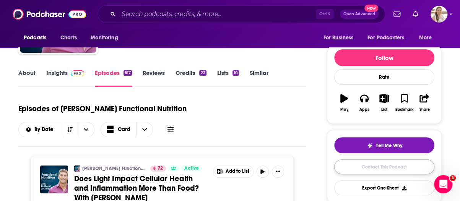
click at [379, 163] on link "Contact This Podcast" at bounding box center [384, 167] width 100 height 15
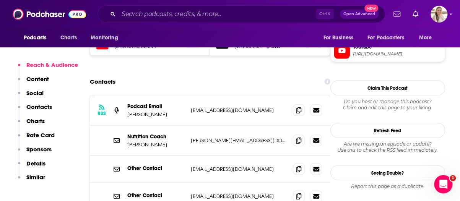
scroll to position [708, 0]
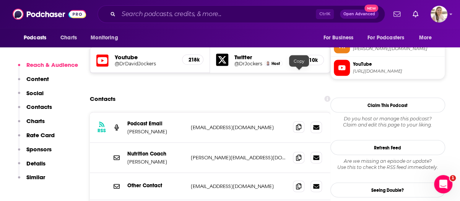
click at [295, 122] on span at bounding box center [298, 127] width 11 height 11
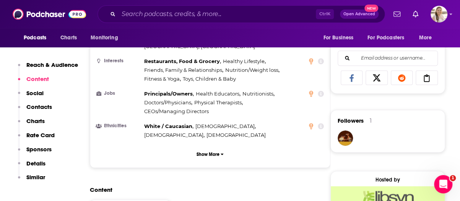
scroll to position [0, 0]
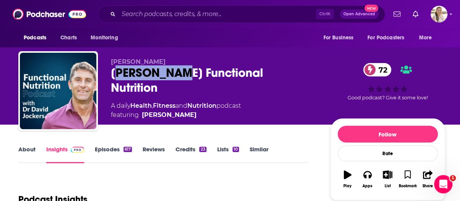
drag, startPoint x: 115, startPoint y: 72, endPoint x: 172, endPoint y: 77, distance: 56.9
click at [173, 77] on div "Dr. Jockers Functional Nutrition 72" at bounding box center [214, 80] width 207 height 30
drag, startPoint x: 112, startPoint y: 69, endPoint x: 173, endPoint y: 78, distance: 62.3
click at [173, 78] on div "Dr. Jockers Functional Nutrition 72" at bounding box center [214, 80] width 207 height 30
copy h2 "Dr. Jockers"
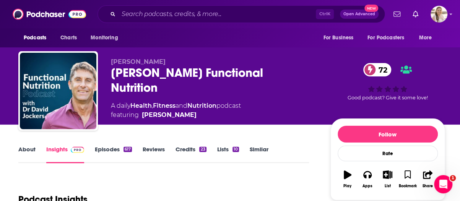
click at [178, 72] on div "Dr. Jockers Functional Nutrition 72" at bounding box center [214, 80] width 207 height 30
click at [175, 72] on div "Dr. Jockers Functional Nutrition 72" at bounding box center [214, 80] width 207 height 30
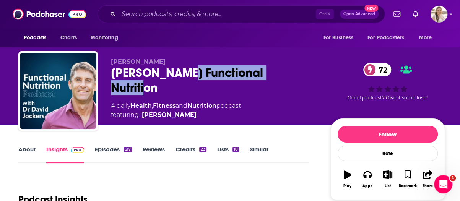
drag, startPoint x: 176, startPoint y: 72, endPoint x: 284, endPoint y: 80, distance: 108.2
click at [284, 80] on div "Dr. Jockers Functional Nutrition 72" at bounding box center [214, 80] width 207 height 30
copy h2 "Functional Nutrition"
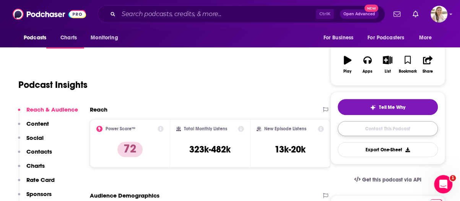
click at [375, 131] on link "Contact This Podcast" at bounding box center [388, 128] width 100 height 15
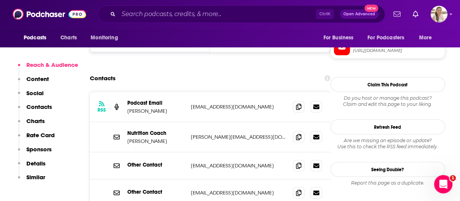
scroll to position [746, 0]
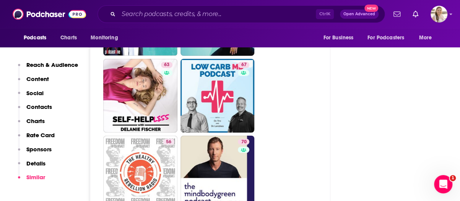
scroll to position [2621, 0]
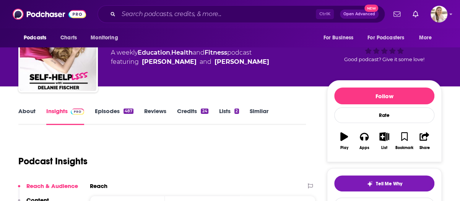
scroll to position [38, 0]
click at [28, 113] on link "About" at bounding box center [26, 117] width 17 height 18
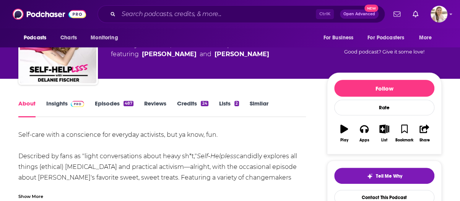
scroll to position [77, 0]
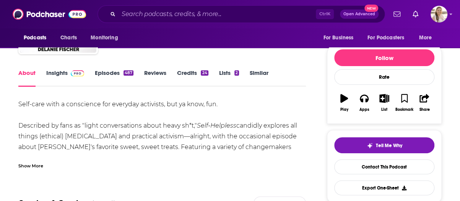
click at [139, 161] on div "Show More" at bounding box center [162, 163] width 288 height 13
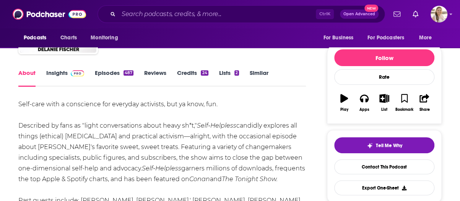
click at [116, 73] on link "Episodes 487" at bounding box center [114, 78] width 39 height 18
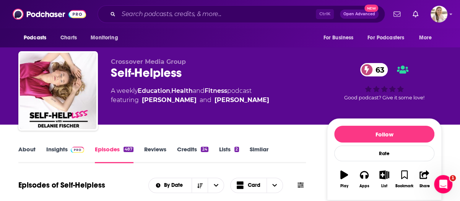
click at [33, 145] on div "About Insights Episodes 487 Reviews Credits 24 Lists 2 Similar" at bounding box center [162, 154] width 288 height 19
click at [30, 148] on link "About" at bounding box center [26, 155] width 17 height 18
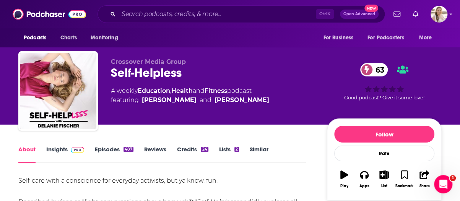
scroll to position [115, 0]
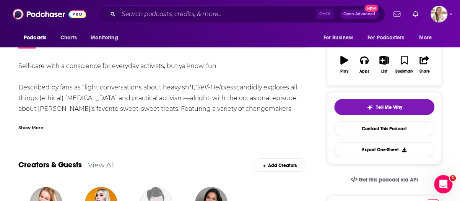
click at [39, 130] on div "Show More" at bounding box center [30, 127] width 25 height 7
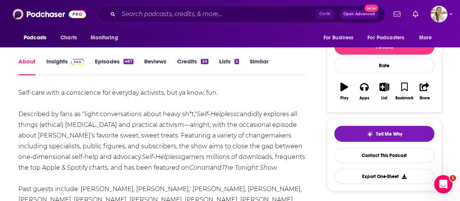
scroll to position [77, 0]
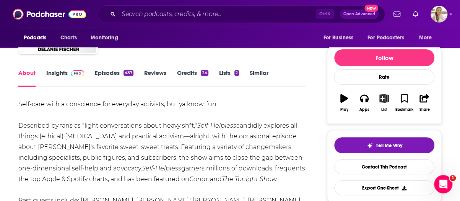
click at [385, 105] on button "List" at bounding box center [385, 103] width 20 height 28
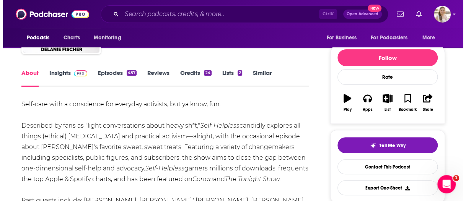
scroll to position [0, 0]
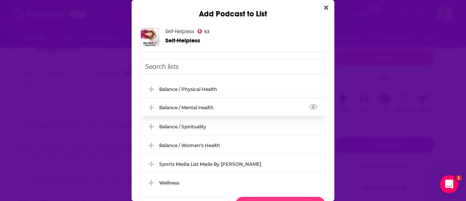
click at [235, 109] on div "Balance / Mental Health" at bounding box center [233, 107] width 184 height 17
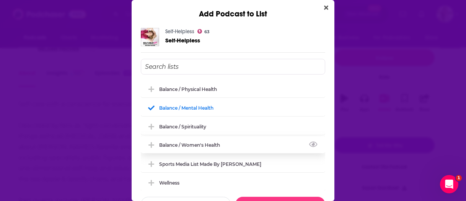
click at [225, 147] on div "Balance / Women's Health" at bounding box center [233, 145] width 184 height 17
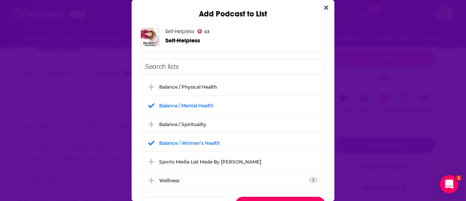
click at [266, 197] on button "Done" at bounding box center [280, 204] width 90 height 15
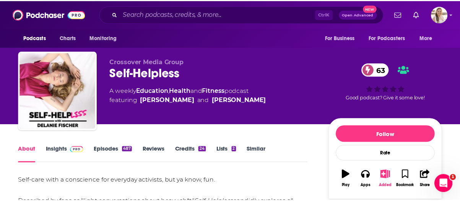
scroll to position [77, 0]
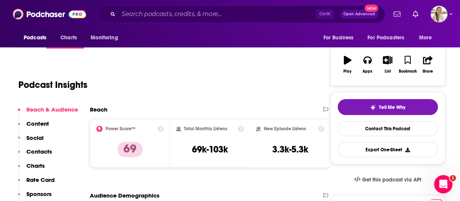
scroll to position [38, 0]
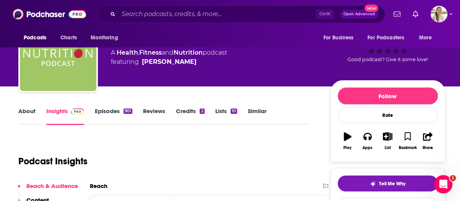
click at [24, 114] on link "About" at bounding box center [26, 117] width 17 height 18
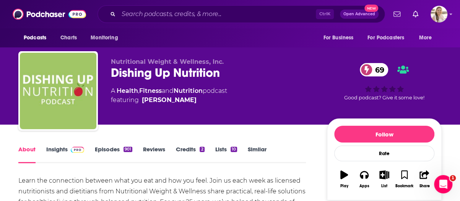
scroll to position [77, 0]
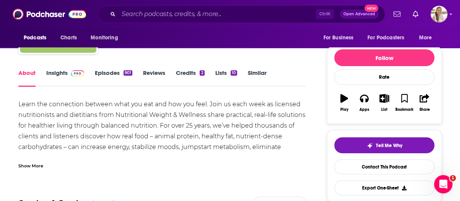
click at [113, 72] on link "Episodes 901" at bounding box center [114, 78] width 38 height 18
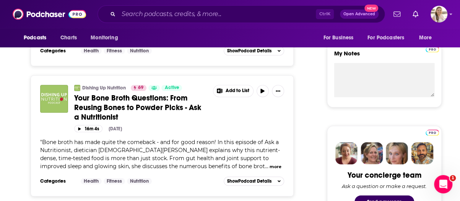
scroll to position [38, 0]
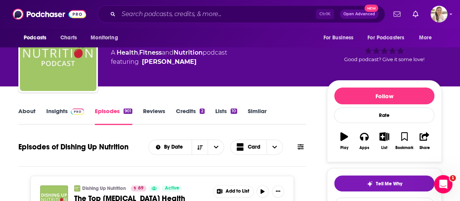
click at [24, 114] on link "About" at bounding box center [26, 117] width 17 height 18
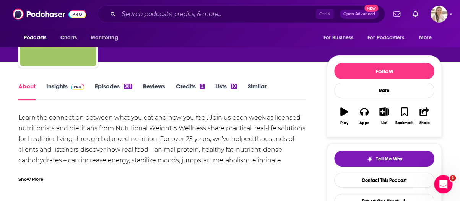
scroll to position [77, 0]
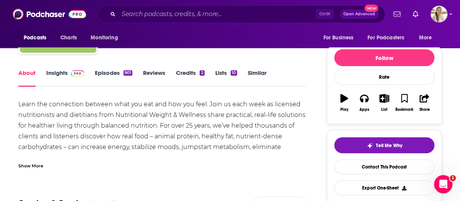
click at [181, 162] on div "Show More" at bounding box center [162, 163] width 288 height 13
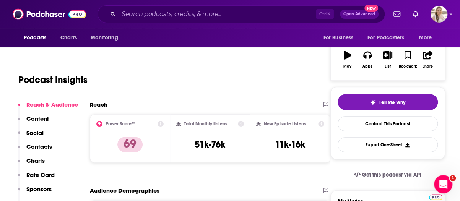
scroll to position [77, 0]
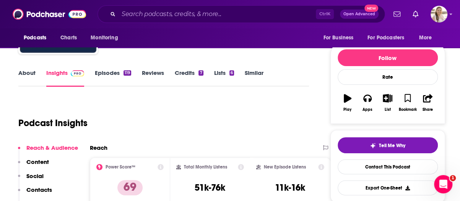
click at [26, 78] on link "About" at bounding box center [26, 78] width 17 height 18
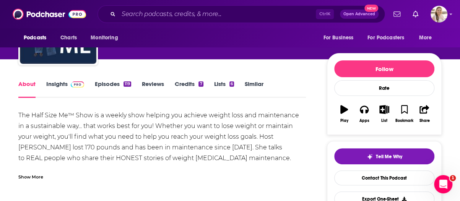
scroll to position [77, 0]
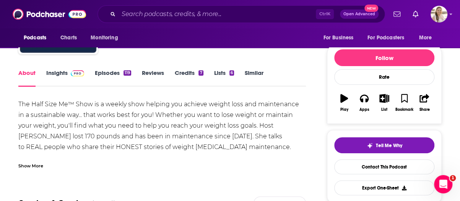
click at [32, 164] on div "Show More" at bounding box center [30, 165] width 25 height 7
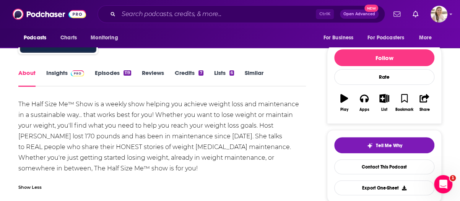
click at [104, 69] on link "Episodes 119" at bounding box center [113, 78] width 36 height 18
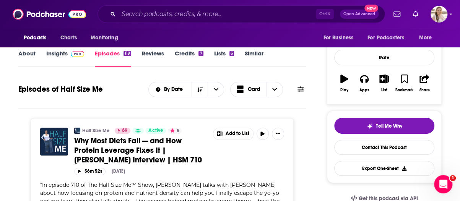
scroll to position [115, 0]
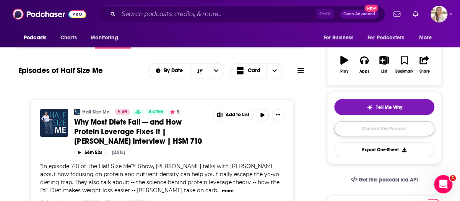
click at [360, 133] on link "Contact This Podcast" at bounding box center [384, 128] width 100 height 15
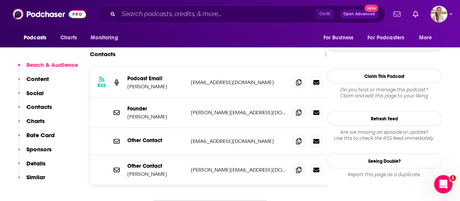
scroll to position [687, 0]
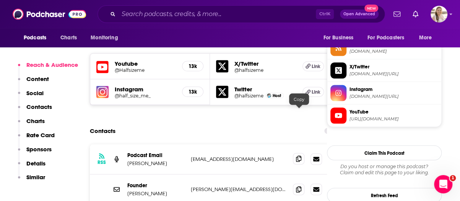
click at [299, 156] on icon at bounding box center [298, 159] width 5 height 6
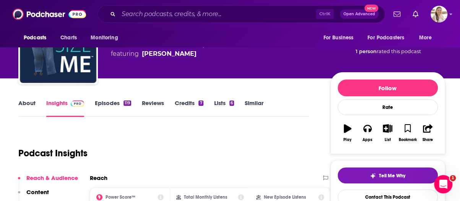
scroll to position [0, 0]
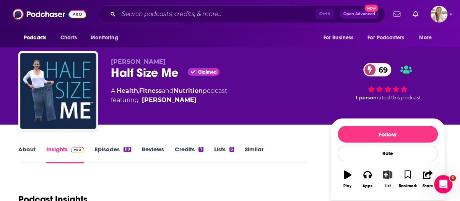
click at [392, 179] on button "List" at bounding box center [388, 180] width 20 height 28
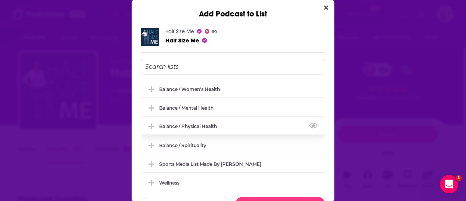
click at [205, 121] on div "Balance / Physical Health" at bounding box center [233, 126] width 184 height 17
click at [270, 197] on button "Done" at bounding box center [280, 204] width 90 height 15
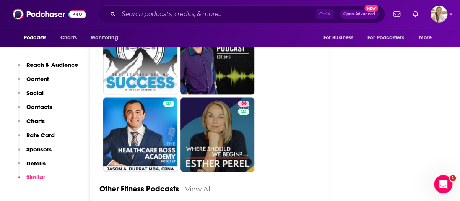
scroll to position [3367, 0]
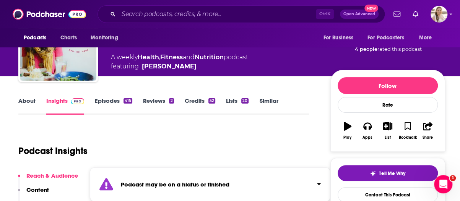
scroll to position [77, 0]
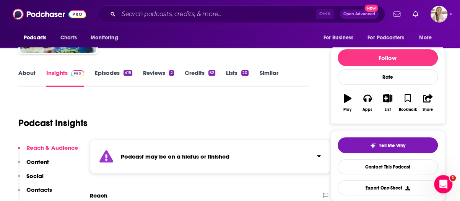
click at [111, 74] on link "Episodes 415" at bounding box center [114, 78] width 38 height 18
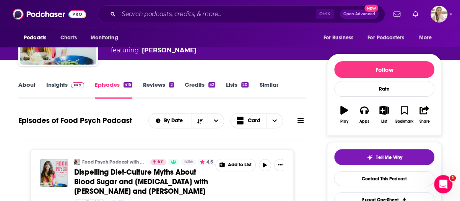
scroll to position [77, 0]
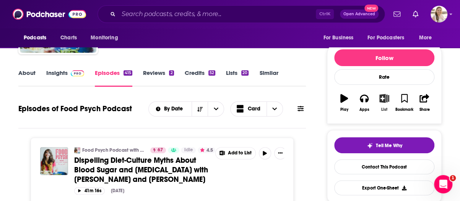
click at [384, 101] on icon "button" at bounding box center [385, 98] width 10 height 8
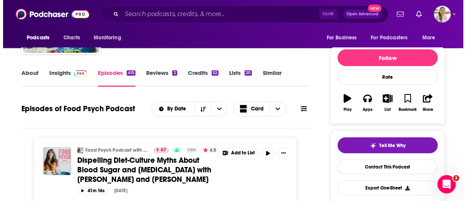
scroll to position [0, 0]
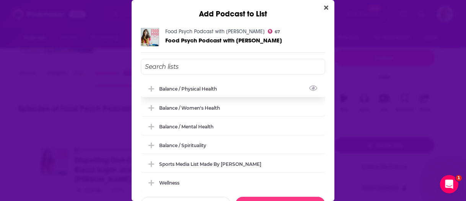
click at [198, 88] on div "Balance / Physical Health" at bounding box center [190, 89] width 62 height 6
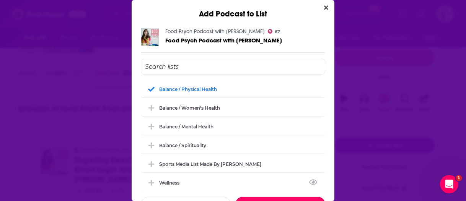
click at [288, 199] on button "Done" at bounding box center [280, 204] width 90 height 15
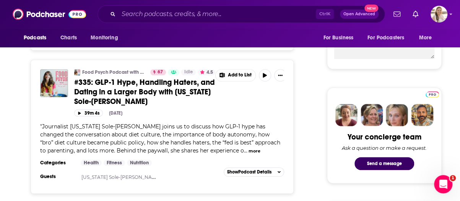
scroll to position [38, 0]
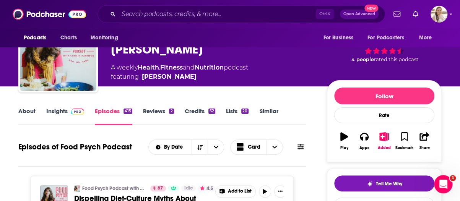
click at [31, 108] on link "About" at bounding box center [26, 117] width 17 height 18
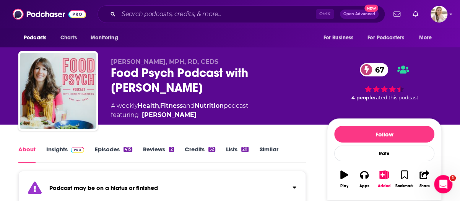
click at [266, 155] on link "Similar" at bounding box center [268, 155] width 19 height 18
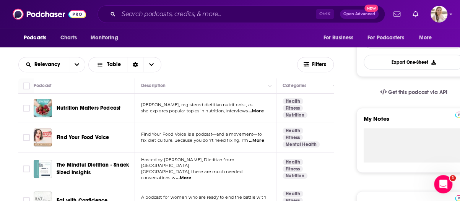
scroll to position [191, 0]
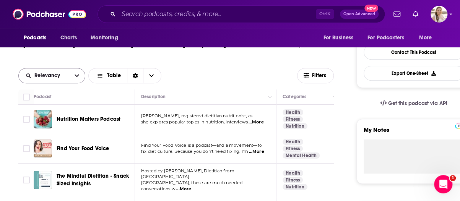
click at [78, 73] on icon "open menu" at bounding box center [77, 75] width 5 height 5
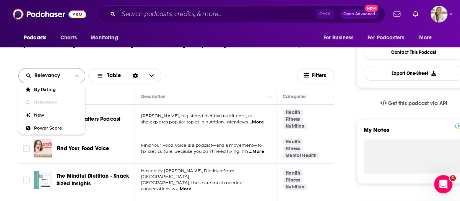
click at [78, 73] on icon "close menu" at bounding box center [77, 75] width 5 height 5
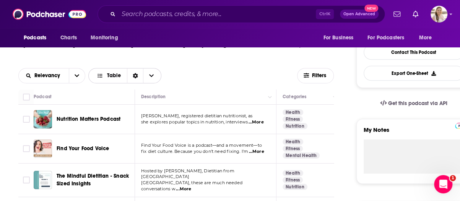
click at [120, 78] on span "Table" at bounding box center [109, 75] width 37 height 13
click at [134, 78] on icon "Sort Direction" at bounding box center [135, 75] width 5 height 5
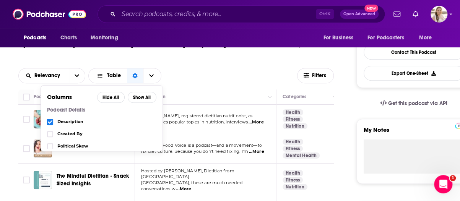
click at [222, 73] on div "Relevancy Table Columns Hide All Show All Podcast Details Description Created B…" at bounding box center [157, 75] width 279 height 15
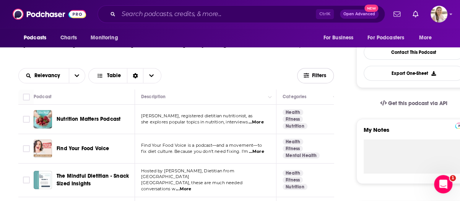
click at [313, 73] on span "Filters" at bounding box center [319, 75] width 15 height 5
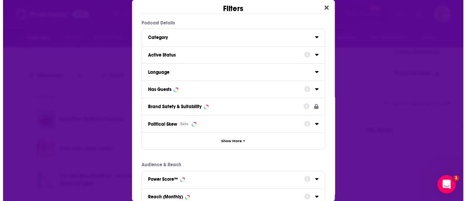
scroll to position [0, 0]
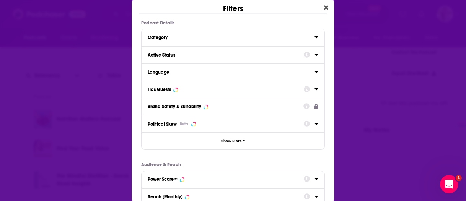
click at [307, 55] on div "Dialog" at bounding box center [311, 55] width 15 height 10
click at [357, 93] on div "Filters Podcast Details Category Active Status Language Has Guests Brand Safety…" at bounding box center [233, 100] width 466 height 201
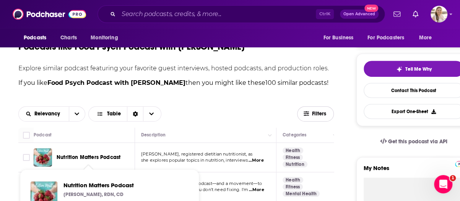
scroll to position [230, 0]
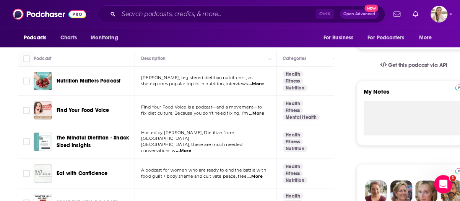
drag, startPoint x: 98, startPoint y: 113, endPoint x: 83, endPoint y: 111, distance: 14.7
click at [83, 111] on span "Find Your Food Voice" at bounding box center [83, 110] width 52 height 7
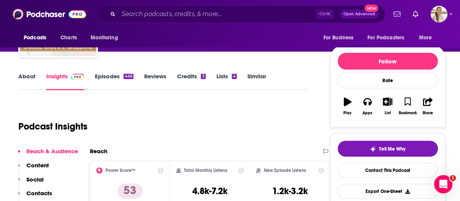
scroll to position [115, 0]
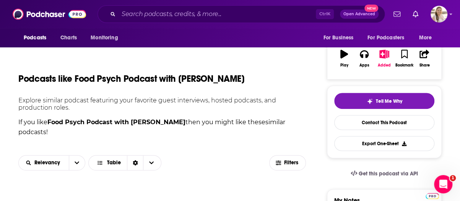
scroll to position [77, 0]
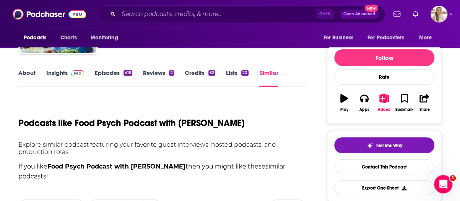
click at [267, 75] on link "Similar" at bounding box center [268, 78] width 19 height 18
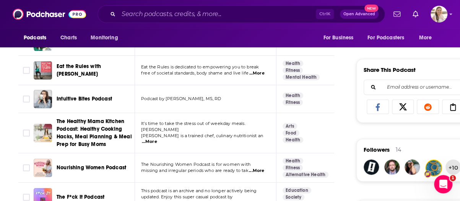
scroll to position [459, 0]
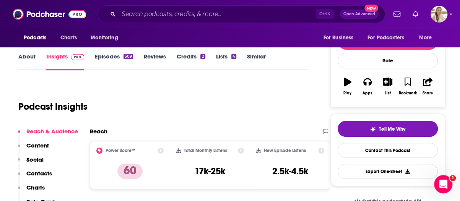
scroll to position [77, 0]
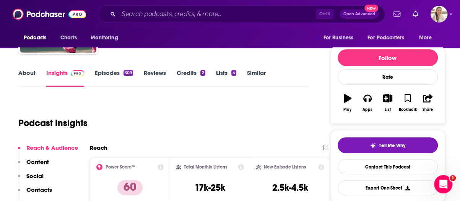
click at [31, 73] on link "About" at bounding box center [26, 78] width 17 height 18
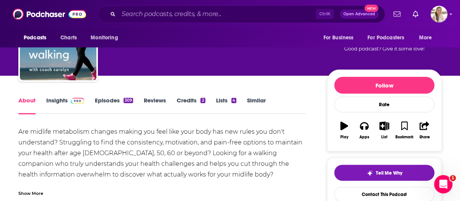
scroll to position [77, 0]
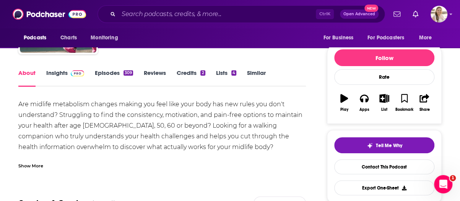
click at [209, 161] on div "Show More" at bounding box center [162, 163] width 288 height 13
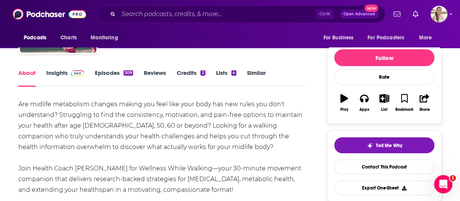
click at [113, 69] on link "Episodes 309" at bounding box center [114, 78] width 38 height 18
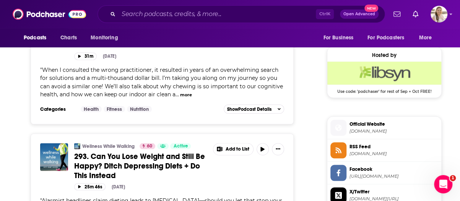
scroll to position [651, 0]
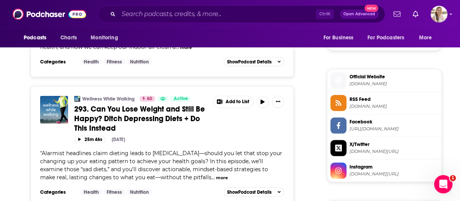
click at [225, 174] on button "more" at bounding box center [222, 177] width 12 height 7
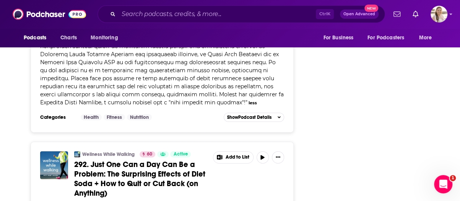
scroll to position [1186, 0]
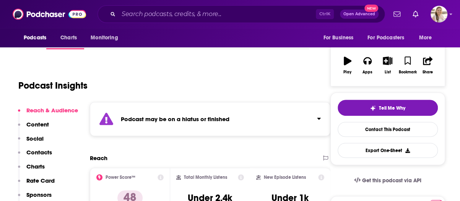
scroll to position [77, 0]
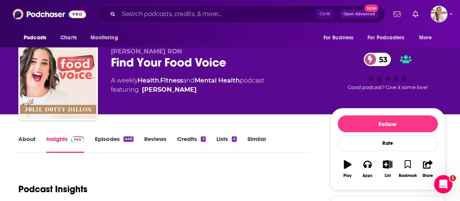
scroll to position [10, 0]
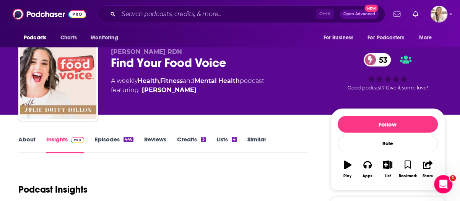
click at [22, 146] on link "About" at bounding box center [26, 145] width 17 height 18
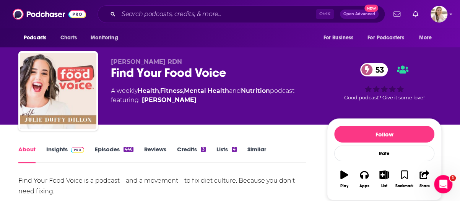
scroll to position [56, 0]
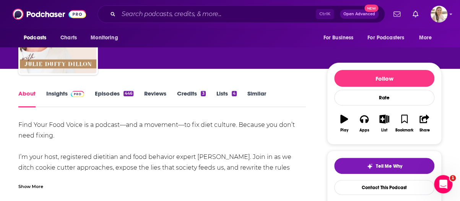
click at [184, 174] on div "Find Your Food Voice is a podcast—and a movement—to fix diet culture. Because y…" at bounding box center [162, 155] width 288 height 70
click at [171, 177] on div "Show More" at bounding box center [162, 183] width 288 height 13
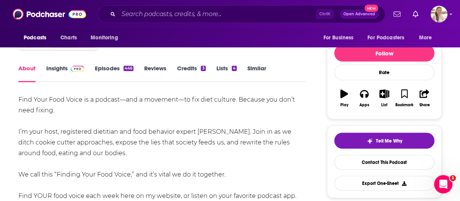
scroll to position [82, 0]
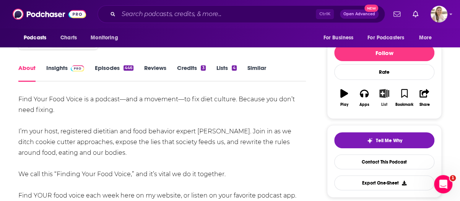
click at [387, 90] on icon "button" at bounding box center [385, 93] width 10 height 8
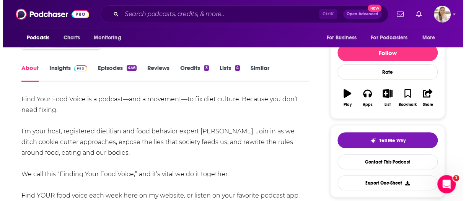
scroll to position [0, 0]
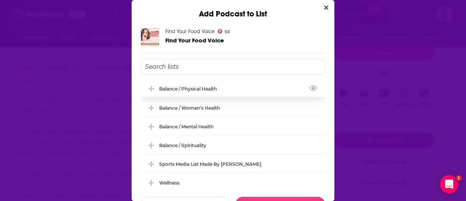
click at [220, 93] on div "Balance / Physical Health" at bounding box center [233, 88] width 184 height 17
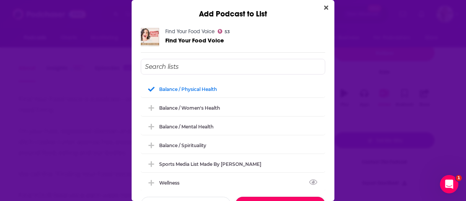
click at [277, 199] on button "Done" at bounding box center [280, 204] width 90 height 15
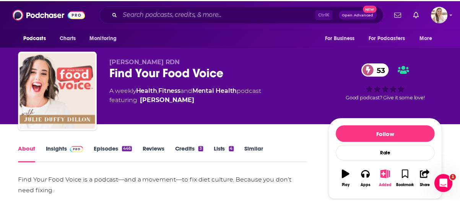
scroll to position [82, 0]
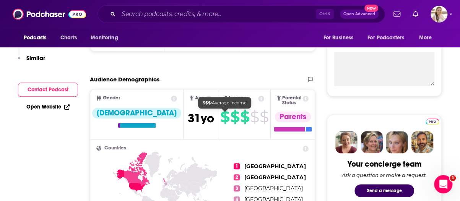
scroll to position [12, 0]
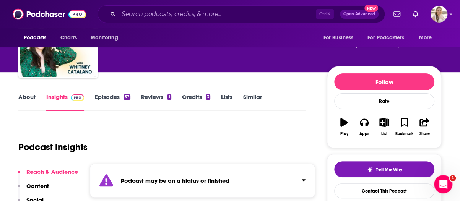
scroll to position [9, 0]
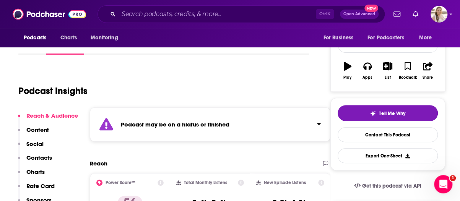
scroll to position [86, 0]
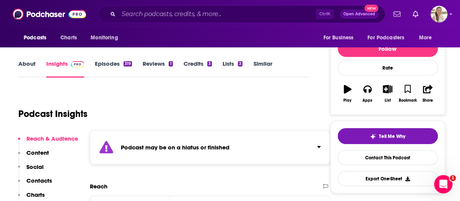
click at [31, 63] on link "About" at bounding box center [26, 69] width 17 height 18
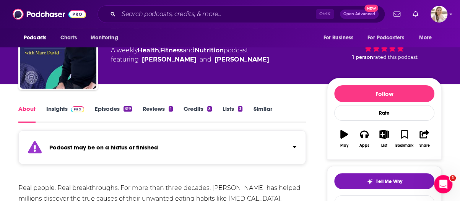
scroll to position [40, 0]
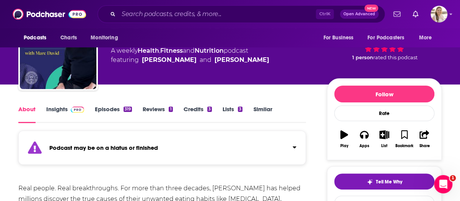
click at [113, 107] on link "Episodes 319" at bounding box center [113, 115] width 37 height 18
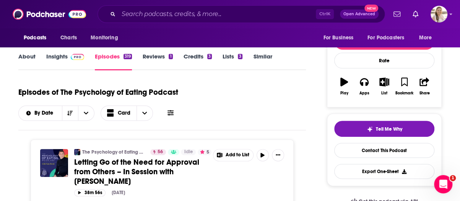
scroll to position [162, 0]
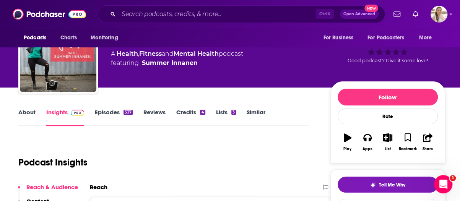
scroll to position [38, 0]
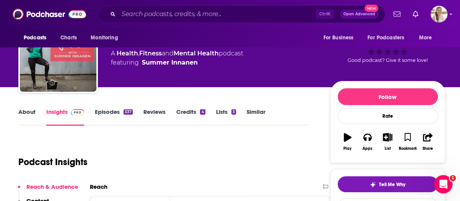
click at [29, 112] on link "About" at bounding box center [26, 117] width 17 height 18
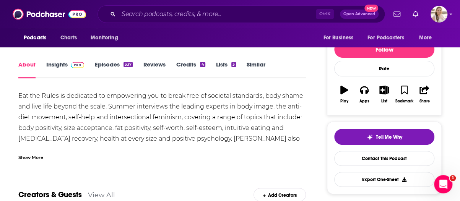
scroll to position [99, 0]
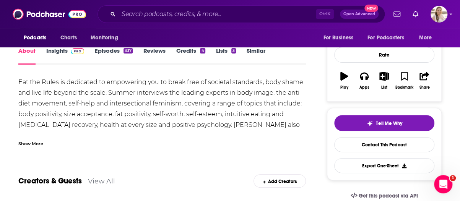
click at [108, 55] on link "Episodes 337" at bounding box center [114, 56] width 38 height 18
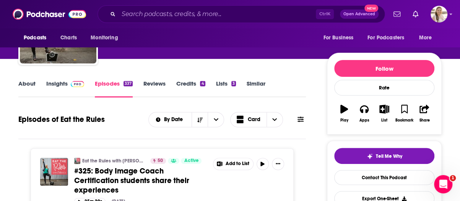
scroll to position [64, 0]
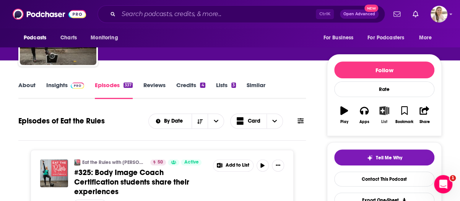
click at [386, 108] on icon "button" at bounding box center [385, 110] width 10 height 8
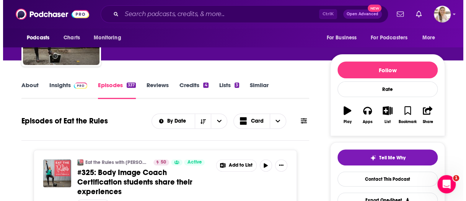
scroll to position [0, 0]
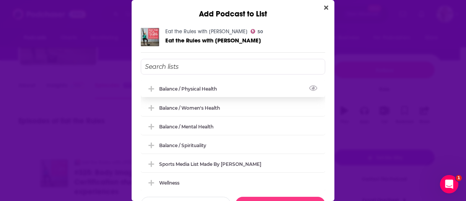
click at [209, 87] on div "Balance / Physical Health" at bounding box center [190, 89] width 62 height 6
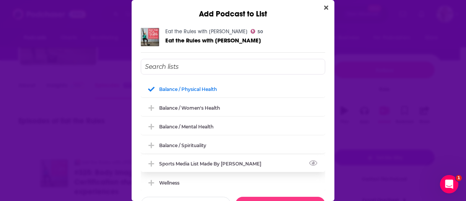
scroll to position [2, 0]
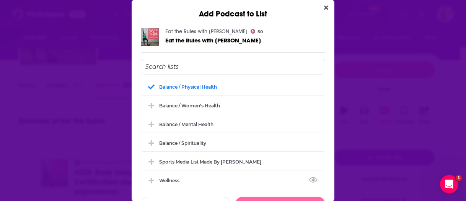
click at [286, 199] on button "Done" at bounding box center [280, 204] width 90 height 15
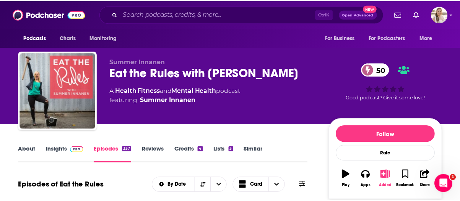
scroll to position [64, 0]
